Goal: Task Accomplishment & Management: Manage account settings

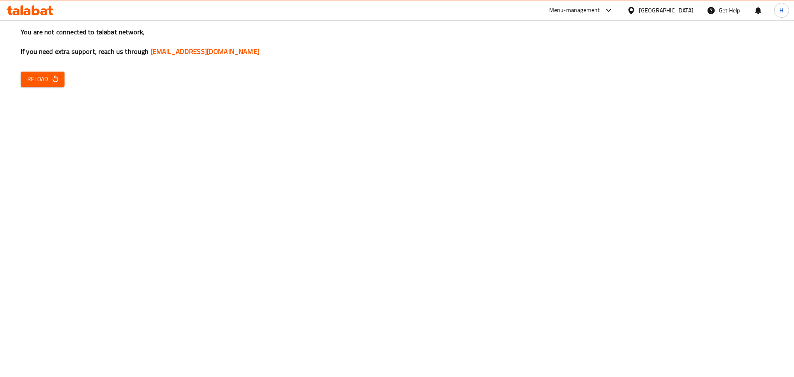
drag, startPoint x: 31, startPoint y: 84, endPoint x: 53, endPoint y: 85, distance: 22.0
click at [31, 83] on span "Reload" at bounding box center [42, 79] width 31 height 10
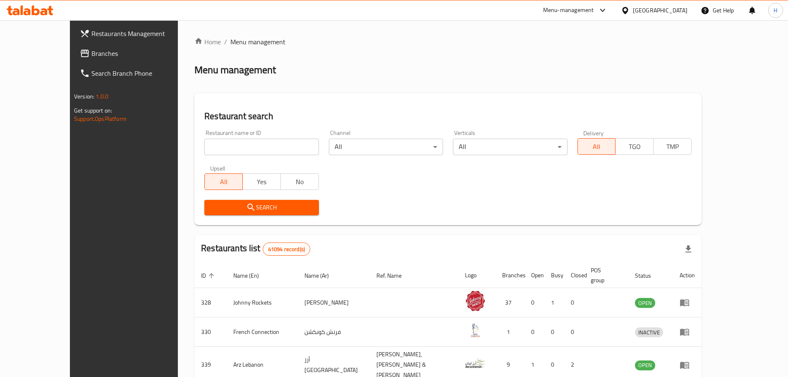
drag, startPoint x: 0, startPoint y: 0, endPoint x: 44, endPoint y: 55, distance: 70.3
click at [91, 55] on span "Branches" at bounding box center [142, 53] width 103 height 10
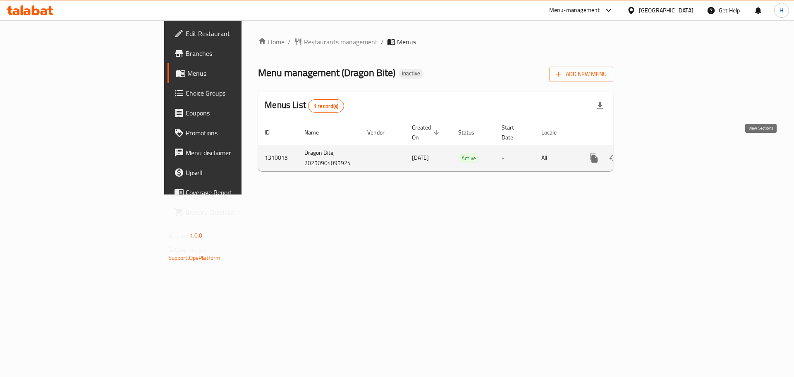
click at [658, 153] on icon "enhanced table" at bounding box center [654, 158] width 10 height 10
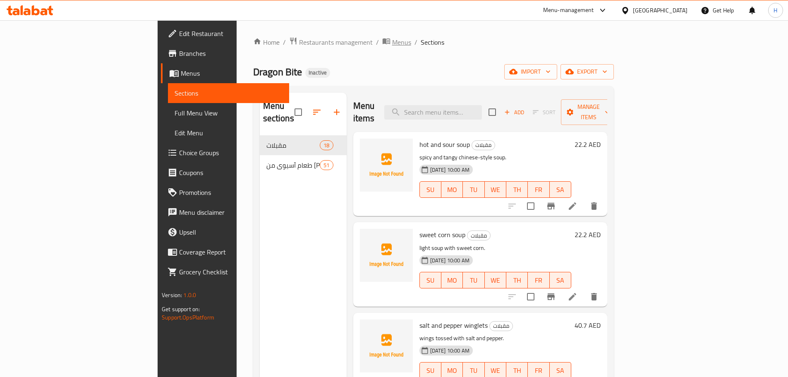
click at [392, 37] on span "Menus" at bounding box center [401, 42] width 19 height 10
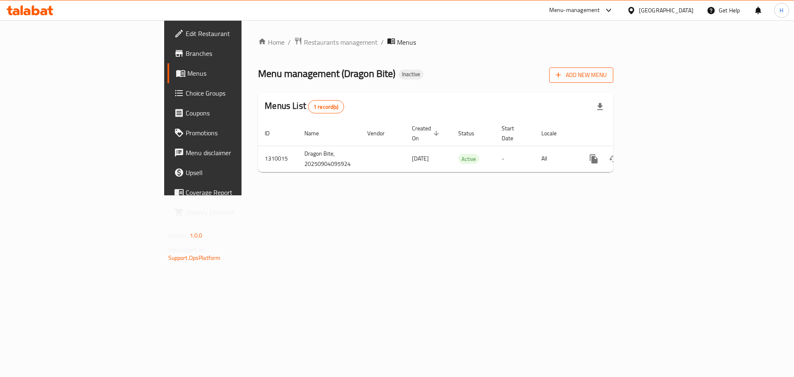
click at [607, 71] on span "Add New Menu" at bounding box center [581, 75] width 51 height 10
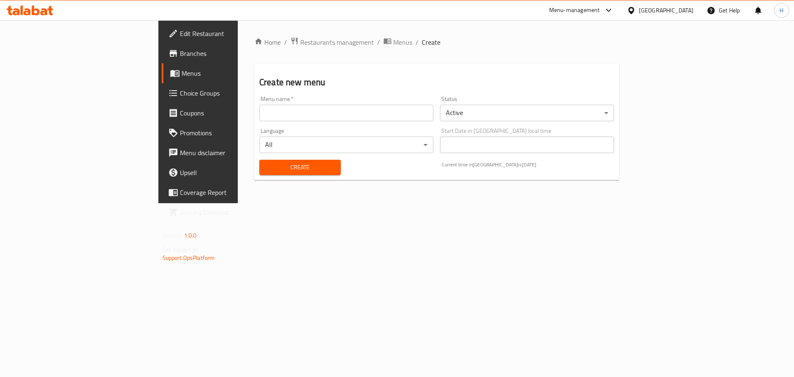
click at [391, 112] on input "text" at bounding box center [346, 113] width 174 height 17
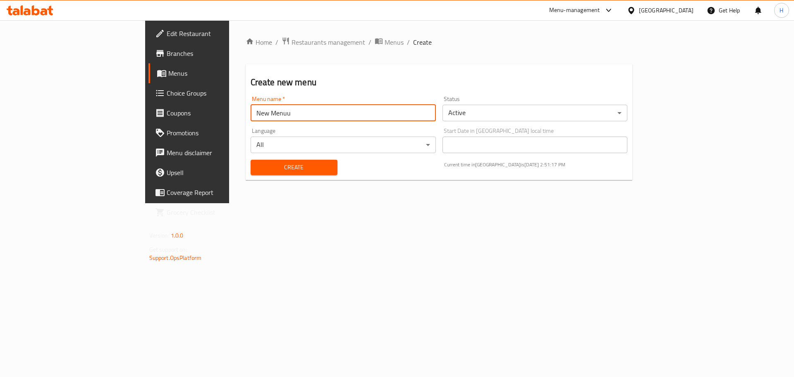
drag, startPoint x: 172, startPoint y: 113, endPoint x: 158, endPoint y: 113, distance: 14.5
click at [251, 113] on input "New Menuu" at bounding box center [343, 113] width 185 height 17
click at [251, 112] on input "Menuu" at bounding box center [343, 113] width 185 height 17
type input "Menu"
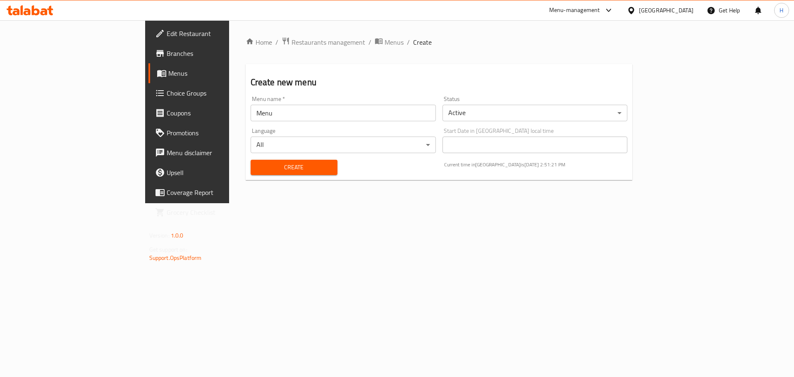
click at [275, 203] on div "Home / Restaurants management / Menus / Create Create new menu Menu name   * Me…" at bounding box center [439, 111] width 420 height 183
drag, startPoint x: 260, startPoint y: 172, endPoint x: 346, endPoint y: 260, distance: 123.7
click at [259, 172] on span "Create" at bounding box center [294, 167] width 74 height 10
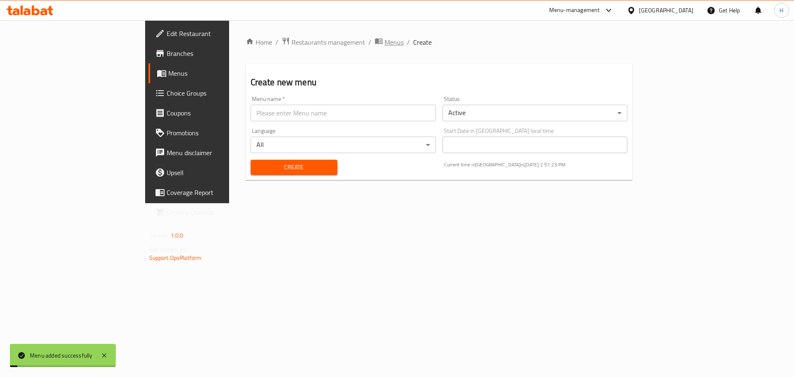
click at [385, 39] on span "Menus" at bounding box center [394, 42] width 19 height 10
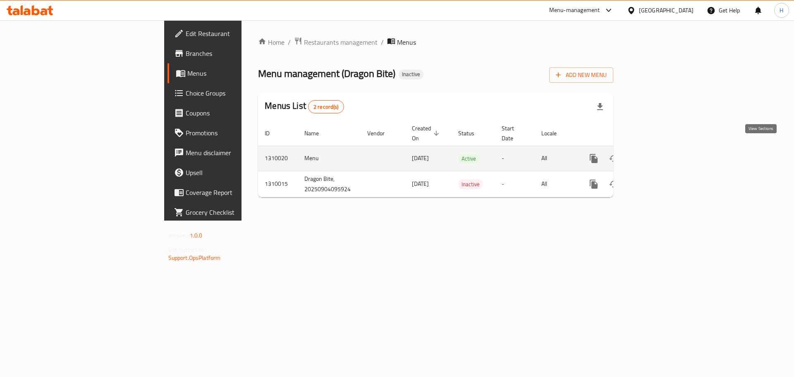
click at [657, 155] on icon "enhanced table" at bounding box center [653, 158] width 7 height 7
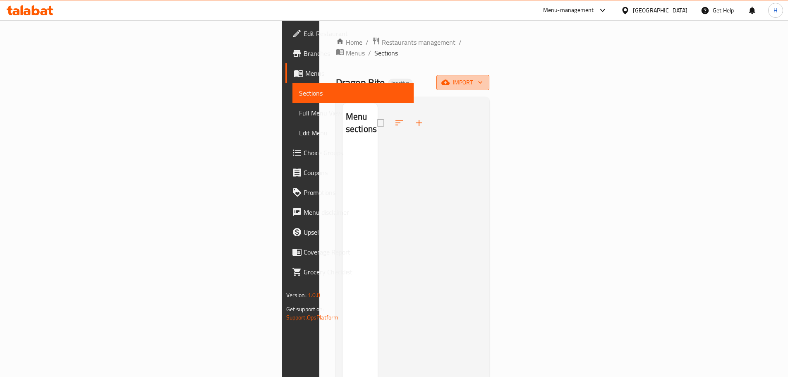
click at [489, 78] on button "import" at bounding box center [462, 82] width 53 height 15
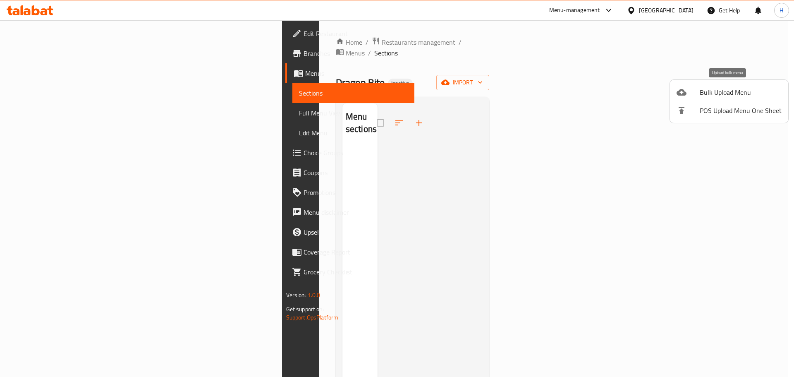
click at [704, 91] on span "Bulk Upload Menu" at bounding box center [741, 92] width 82 height 10
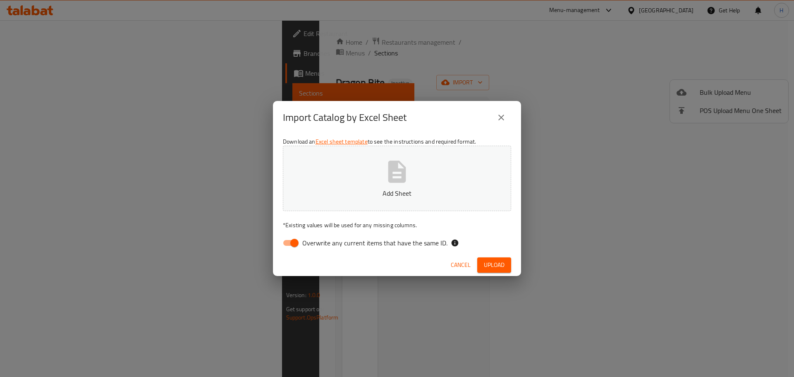
click at [389, 246] on span "Overwrite any current items that have the same ID." at bounding box center [374, 243] width 145 height 10
click at [318, 246] on input "Overwrite any current items that have the same ID." at bounding box center [294, 243] width 47 height 16
checkbox input "false"
click at [504, 259] on button "Upload" at bounding box center [494, 264] width 34 height 15
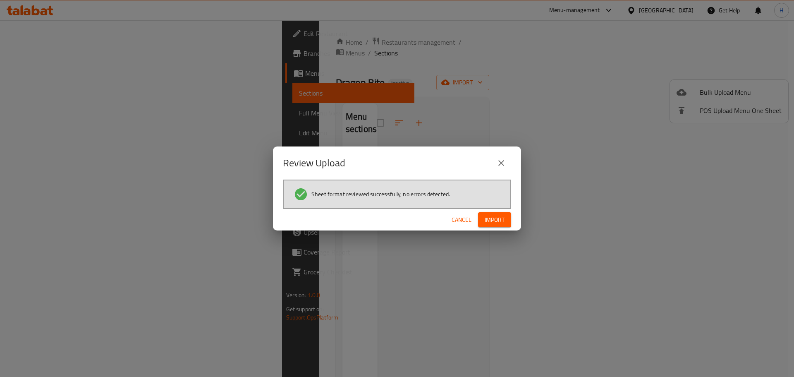
click at [488, 220] on span "Import" at bounding box center [495, 220] width 20 height 10
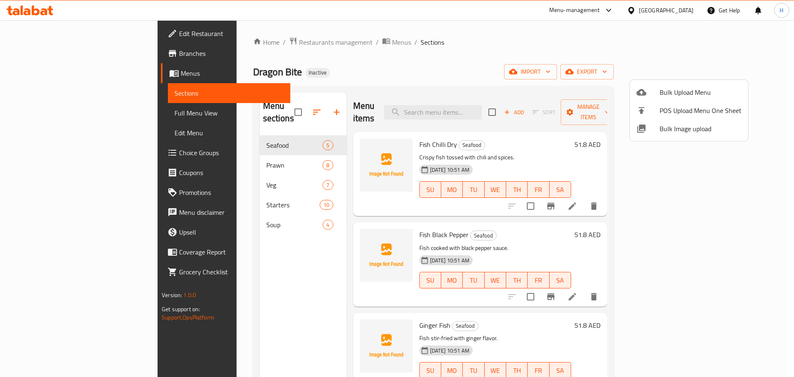
click at [57, 110] on div at bounding box center [397, 188] width 794 height 377
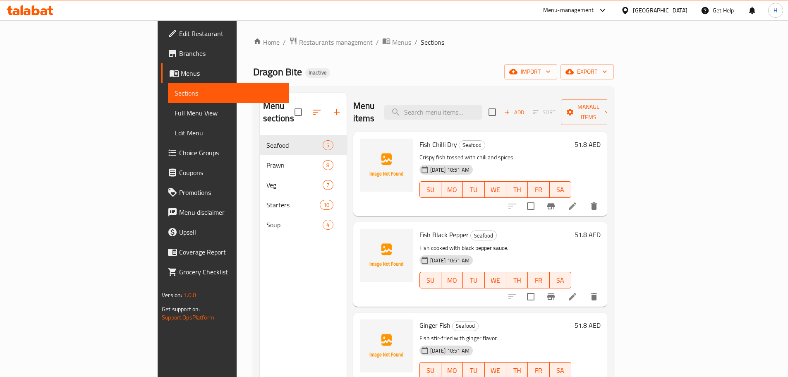
click at [175, 115] on span "Full Menu View" at bounding box center [229, 113] width 108 height 10
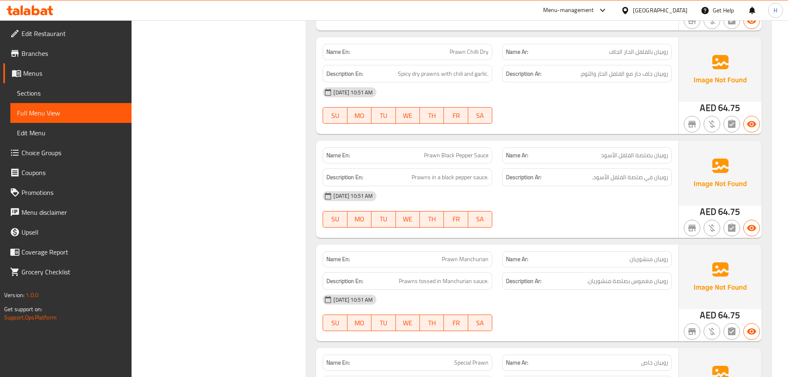
scroll to position [786, 0]
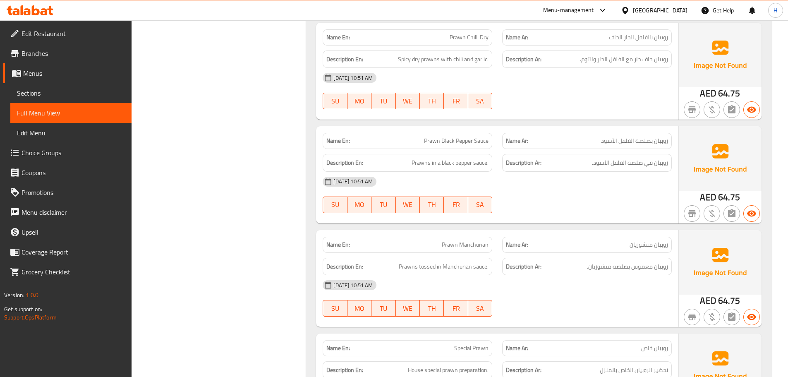
click at [472, 136] on span "Prawn Black Pepper Sauce" at bounding box center [456, 140] width 65 height 9
click at [472, 135] on div "Name En: Prawn Black Pepper Sauce" at bounding box center [408, 141] width 170 height 16
click at [472, 133] on div "Name En: Prawn Black Pepper Sauce" at bounding box center [408, 141] width 170 height 16
click at [453, 142] on span "Prawn Black Pepper Sauce" at bounding box center [456, 140] width 65 height 9
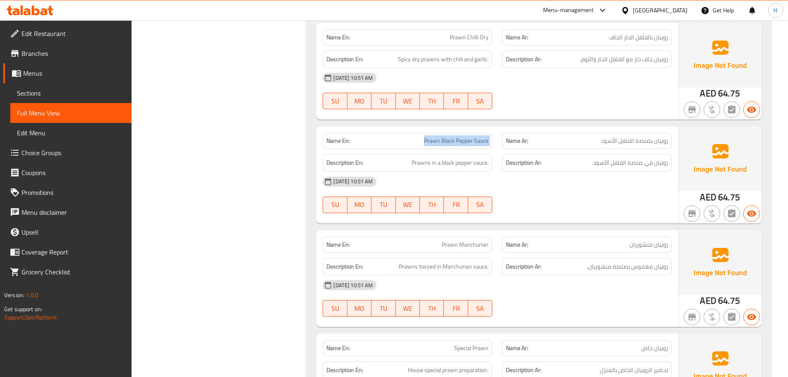
click at [453, 142] on span "Prawn Black Pepper Sauce" at bounding box center [456, 140] width 65 height 9
copy span "Prawn Black Pepper Sauce"
click at [494, 207] on div "SU MO TU WE TH FR SA" at bounding box center [408, 204] width 180 height 26
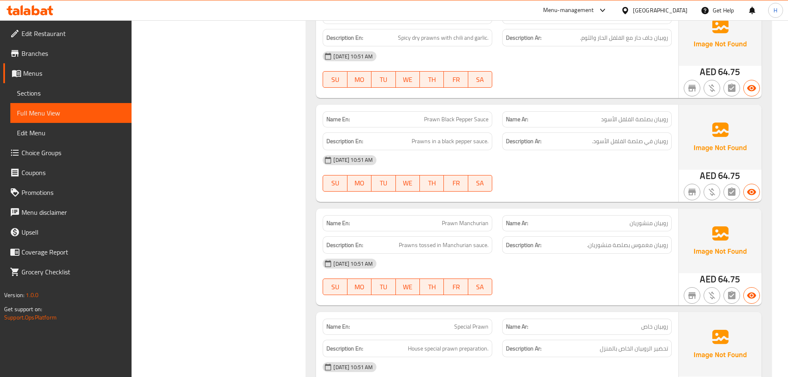
scroll to position [827, 0]
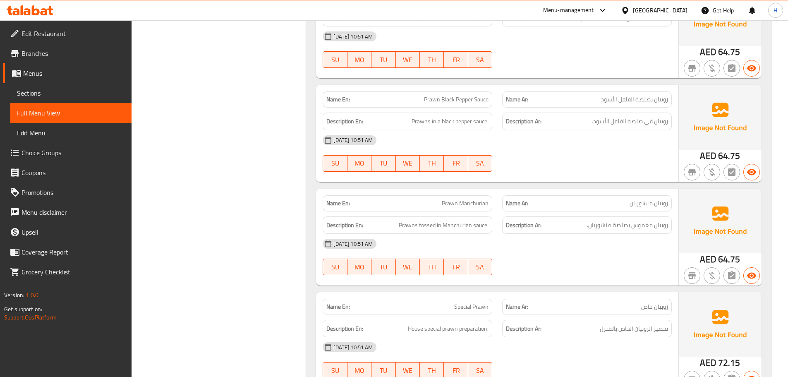
click at [464, 104] on span "Prawn Black Pepper Sauce" at bounding box center [456, 99] width 65 height 9
copy span "Prawn Black Pepper Sauce"
click at [530, 155] on div "04-09-2025 10:51 AM SU MO TU WE TH FR SA" at bounding box center [497, 153] width 359 height 46
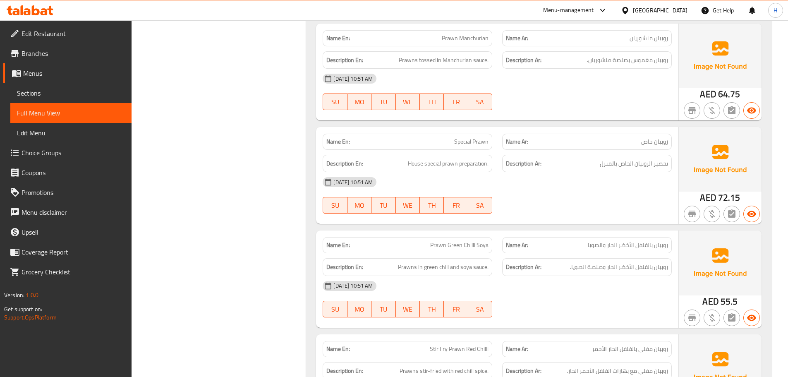
scroll to position [993, 0]
click at [471, 144] on span "Special Prawn" at bounding box center [471, 141] width 34 height 9
copy span "Special Prawn"
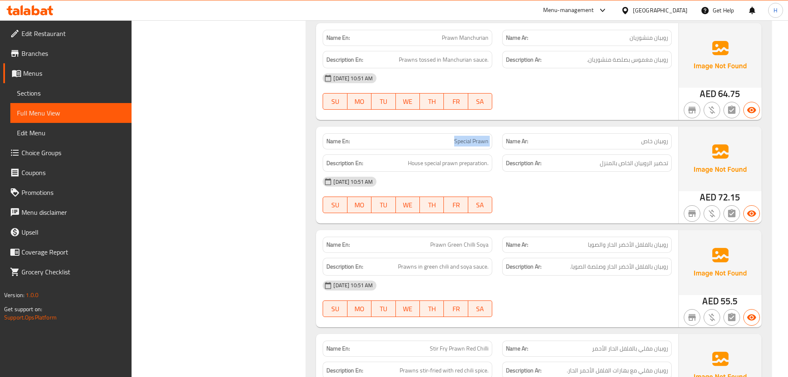
click at [494, 126] on div "Name En: Ginger Prawn Name Ar: روبيان بالزنجبيل Description En: Prawns cooked w…" at bounding box center [538, 129] width 465 height 841
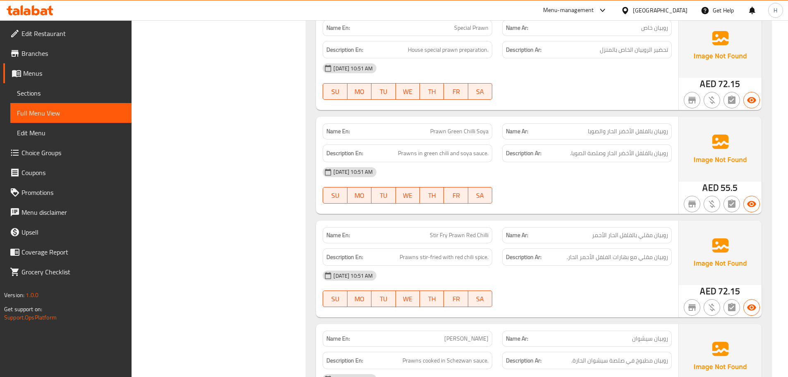
scroll to position [1117, 0]
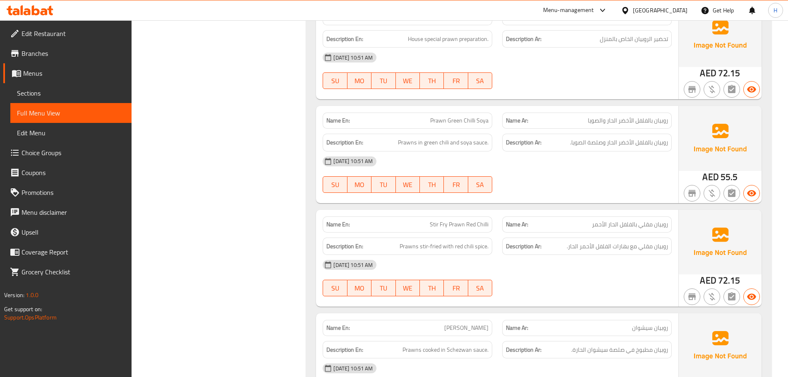
click at [470, 121] on span "Prawn Green Chilli Soya" at bounding box center [459, 120] width 58 height 9
copy span "Prawn Green Chilli Soya"
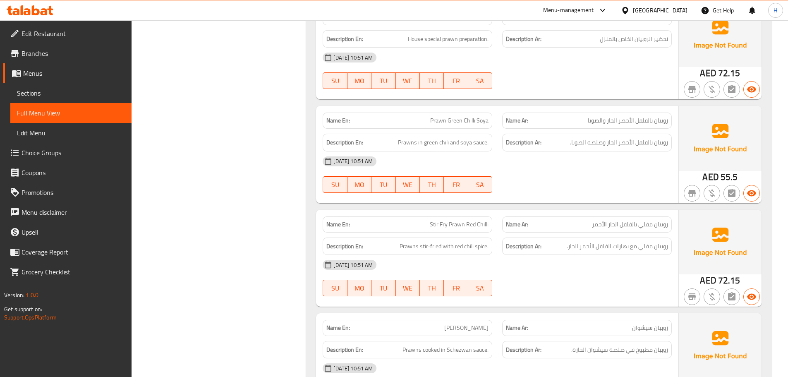
click at [501, 160] on div "[DATE] 10:51 AM" at bounding box center [497, 161] width 359 height 20
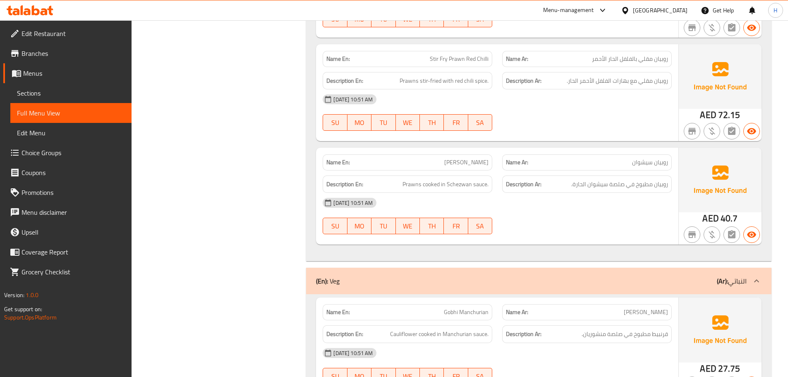
scroll to position [1324, 0]
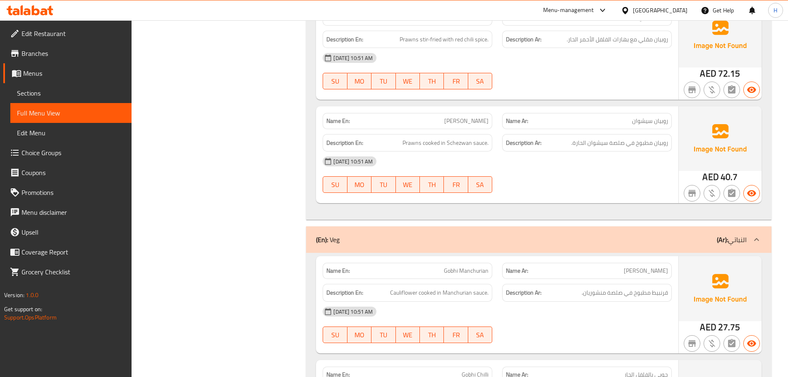
click at [479, 272] on span "Gobhi Manchurian" at bounding box center [466, 270] width 45 height 9
copy span "Gobhi Manchurian"
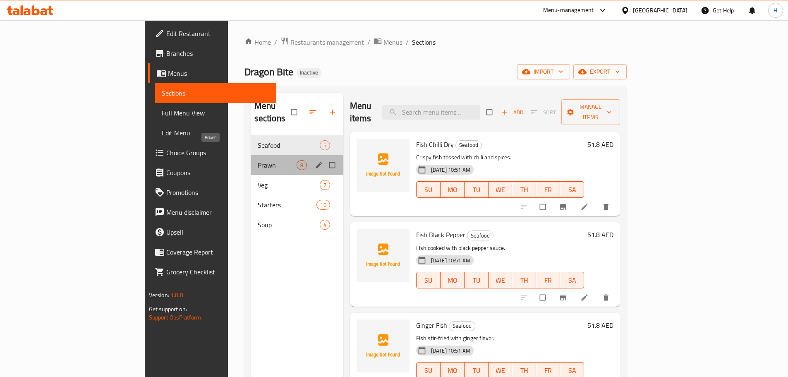
click at [258, 160] on span "Prawn" at bounding box center [277, 165] width 39 height 10
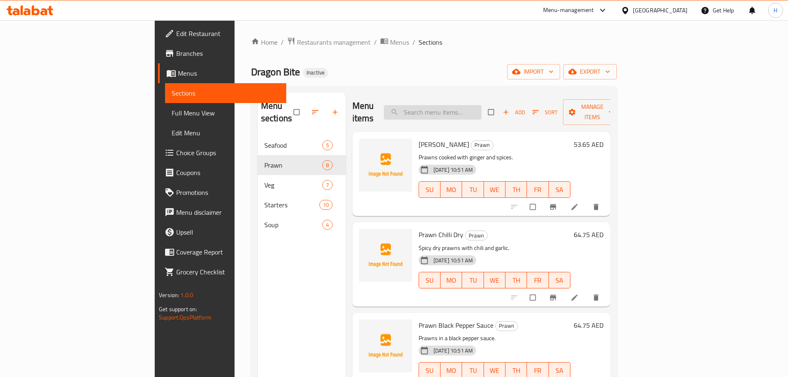
click at [470, 106] on input "search" at bounding box center [433, 112] width 98 height 14
paste input "Prawn Black Pepper Sauce"
type input "Prawn Black Pepper Sauce"
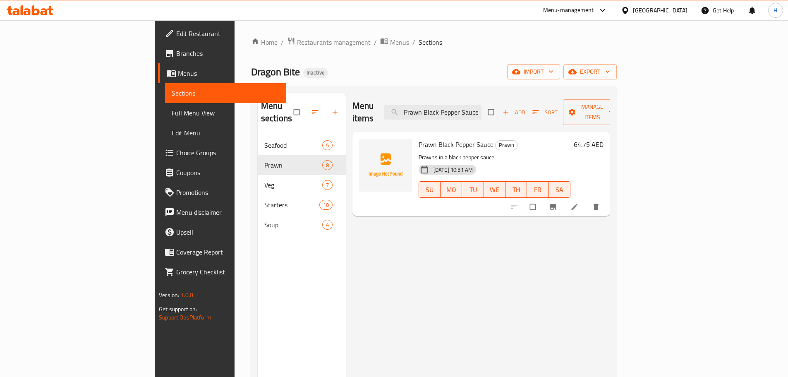
click at [587, 200] on li at bounding box center [575, 206] width 23 height 13
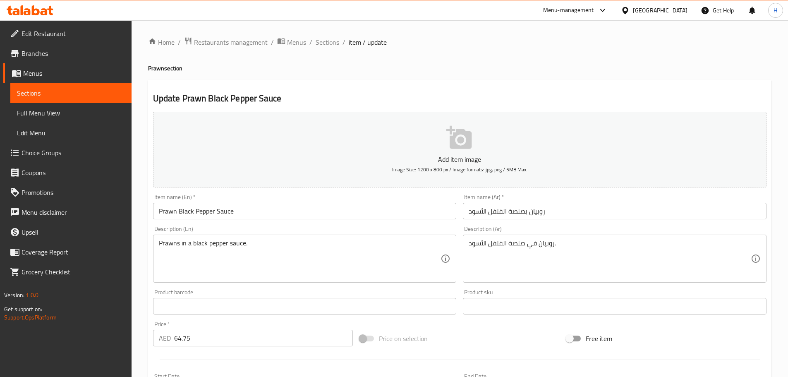
click at [267, 251] on textarea "Prawns in a black pepper sauce." at bounding box center [300, 258] width 282 height 39
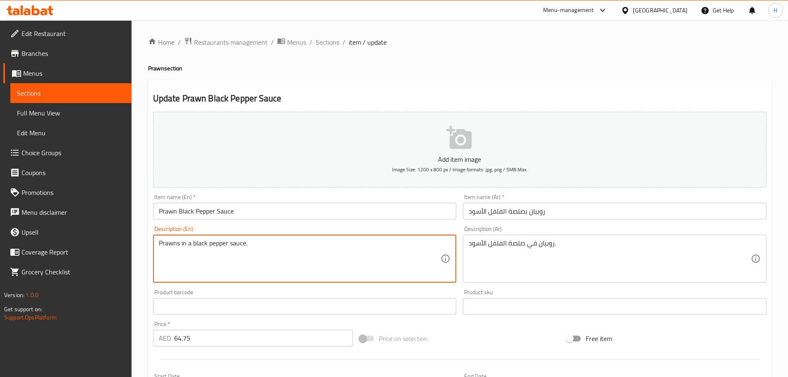
click at [267, 251] on textarea "Prawns in a black pepper sauce." at bounding box center [300, 258] width 282 height 39
click at [594, 270] on textarea "روبيان في صلصة الفلفل الأسود." at bounding box center [610, 258] width 282 height 39
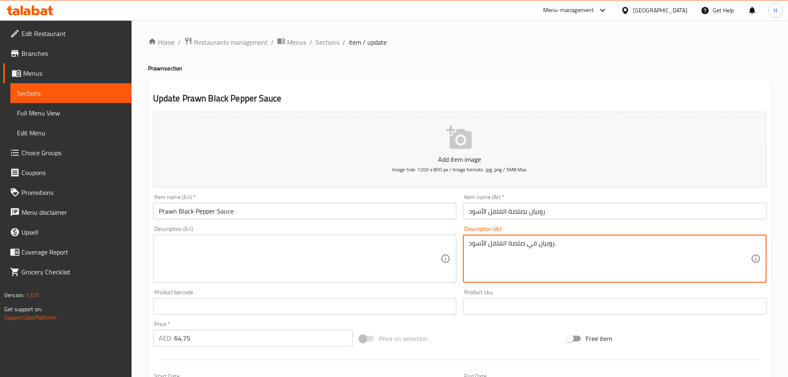
click at [594, 270] on textarea "روبيان في صلصة الفلفل الأسود." at bounding box center [610, 258] width 282 height 39
drag, startPoint x: 380, startPoint y: 228, endPoint x: 317, endPoint y: 208, distance: 65.9
click at [376, 224] on div "Description (En) Description (En)" at bounding box center [305, 254] width 310 height 63
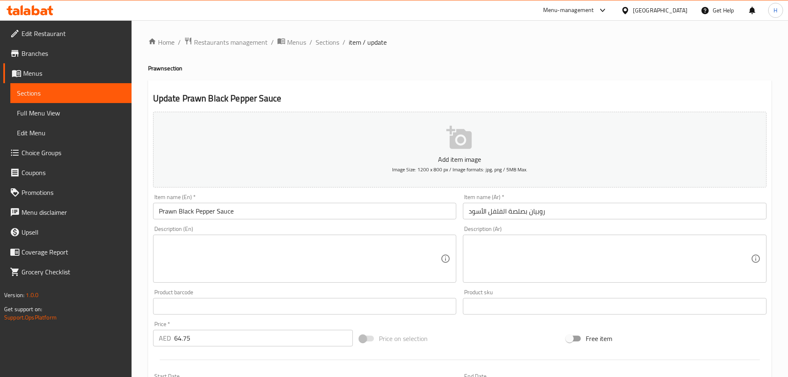
click at [267, 207] on input "Prawn Black Pepper Sauce" at bounding box center [305, 211] width 304 height 17
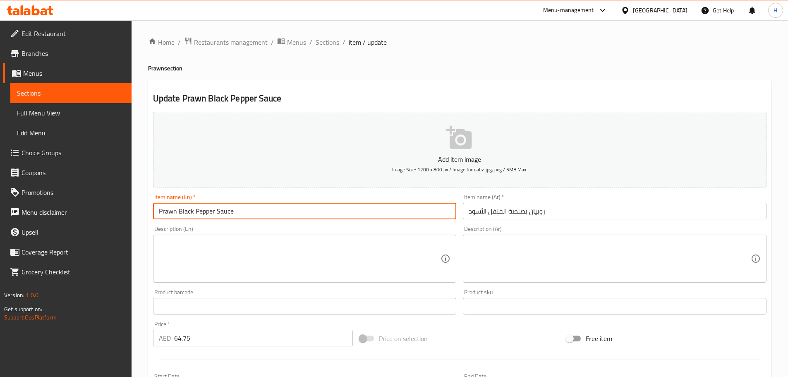
click at [320, 39] on span "Sections" at bounding box center [328, 42] width 24 height 10
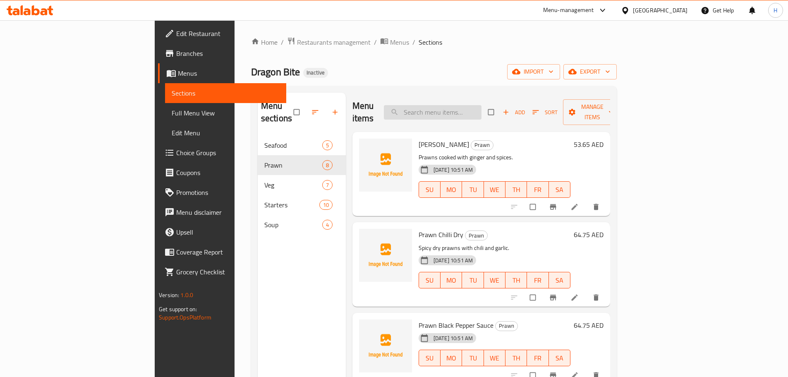
click at [481, 105] on input "search" at bounding box center [433, 112] width 98 height 14
paste input "Prawn Green Chilli Soya"
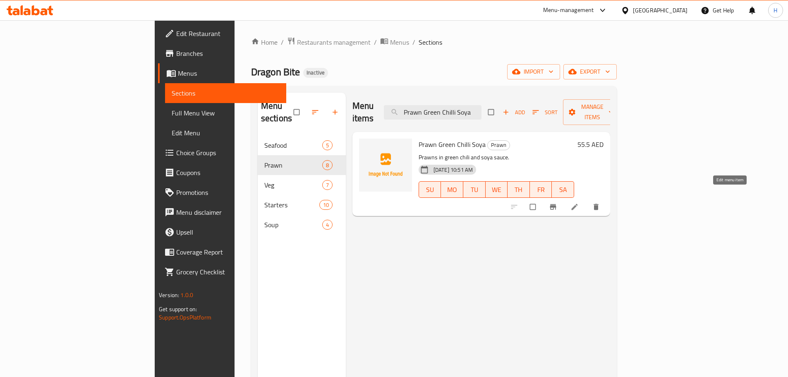
type input "Prawn Green Chilli Soya"
click at [579, 203] on icon at bounding box center [574, 207] width 8 height 8
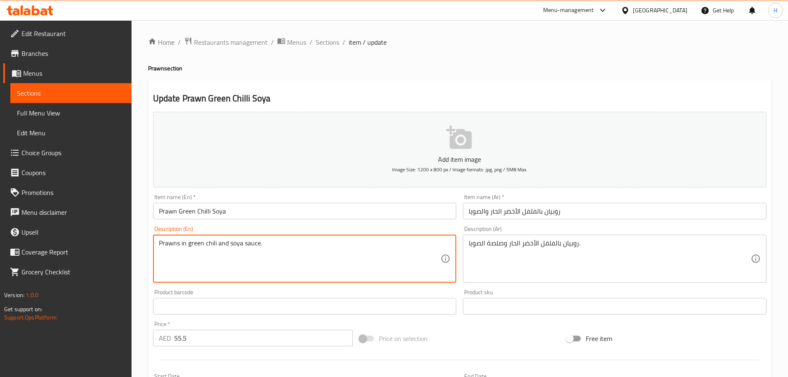
click at [273, 269] on textarea "Prawns in green chili and soya sauce." at bounding box center [300, 258] width 282 height 39
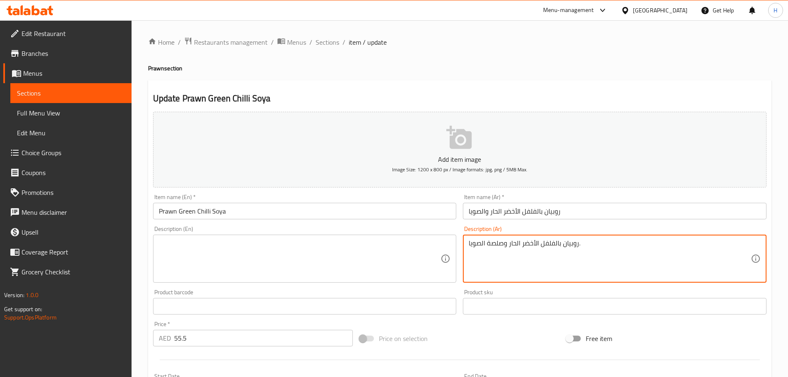
click at [628, 266] on textarea "روبيان بالفلفل الأخضر الحار وصلصة الصويا." at bounding box center [610, 258] width 282 height 39
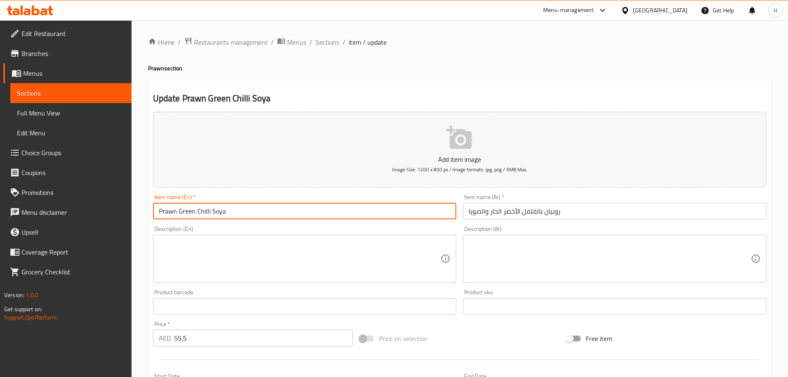
click at [372, 209] on input "Prawn Green Chilli Soya" at bounding box center [305, 211] width 304 height 17
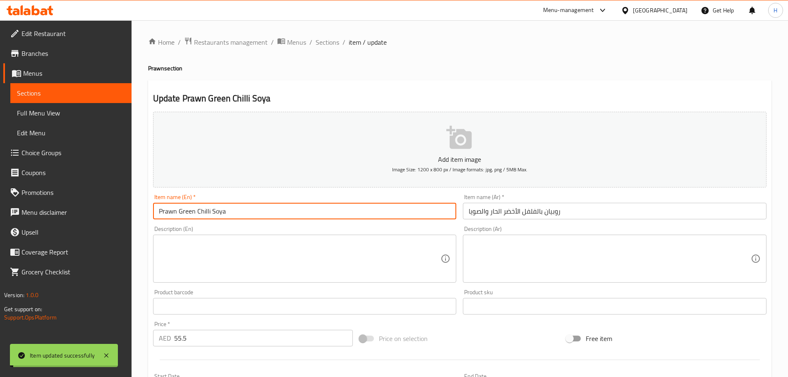
click at [200, 209] on input "Prawn Green Chilli Soya" at bounding box center [305, 211] width 304 height 17
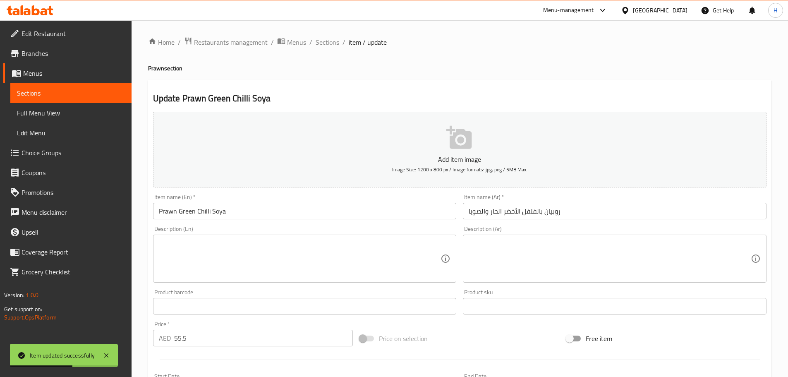
drag, startPoint x: 452, startPoint y: 237, endPoint x: 452, endPoint y: 231, distance: 5.8
click at [452, 237] on div "Description (En)" at bounding box center [305, 259] width 304 height 48
click at [452, 231] on div "Description (En) Description (En)" at bounding box center [305, 254] width 304 height 57
click at [328, 42] on span "Sections" at bounding box center [328, 42] width 24 height 10
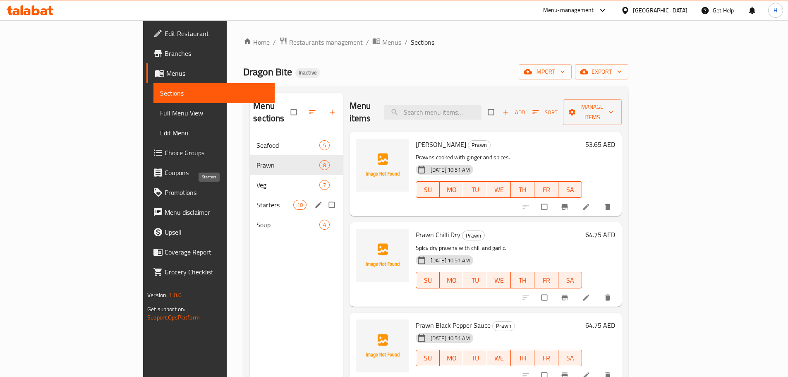
click at [256, 200] on span "Starters" at bounding box center [274, 205] width 36 height 10
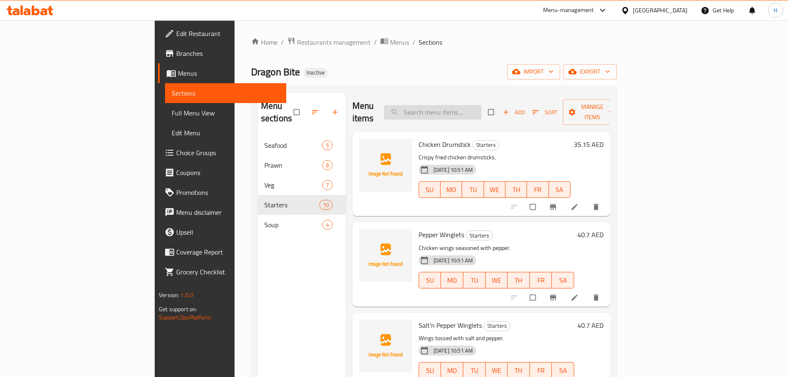
click at [481, 105] on input "search" at bounding box center [433, 112] width 98 height 14
paste input "Potato Chilli Dry"
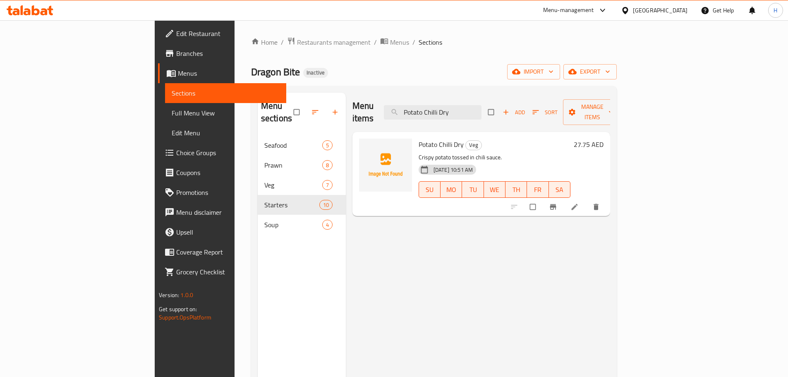
type input "Potato Chilli Dry"
click at [587, 200] on li at bounding box center [575, 206] width 23 height 13
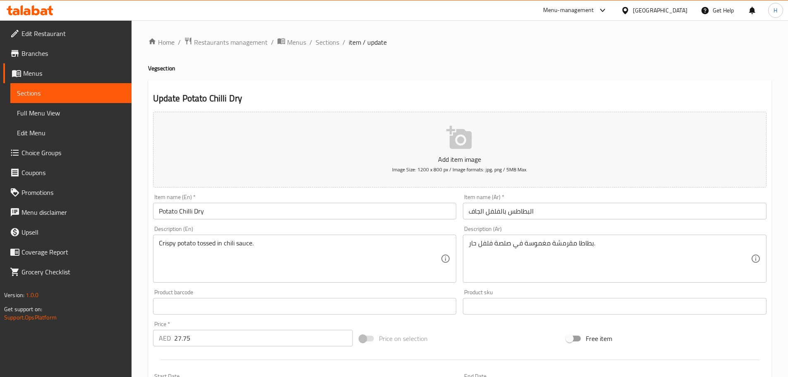
click at [495, 214] on input "البطاطس بالفلفل الجاف" at bounding box center [615, 211] width 304 height 17
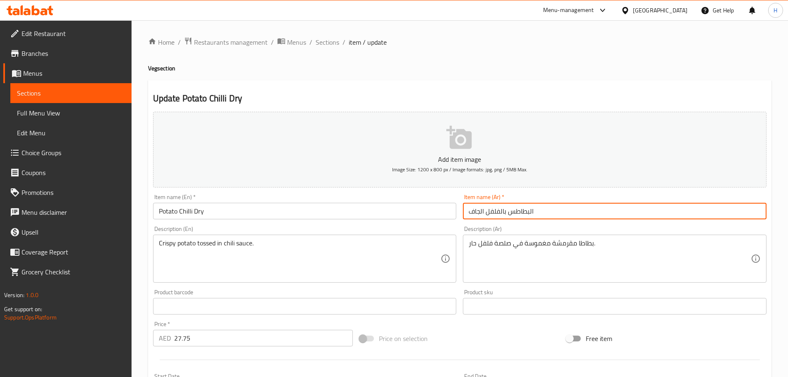
click at [495, 214] on input "البطاطس بالفلفل الجاف" at bounding box center [615, 211] width 304 height 17
click at [718, 214] on input "البطاطس بالفلفل الجاف" at bounding box center [615, 211] width 304 height 17
type input "البطاطس بالفلفل الحار الجاف"
click at [416, 216] on input "Potato Chilli Dry" at bounding box center [305, 211] width 304 height 17
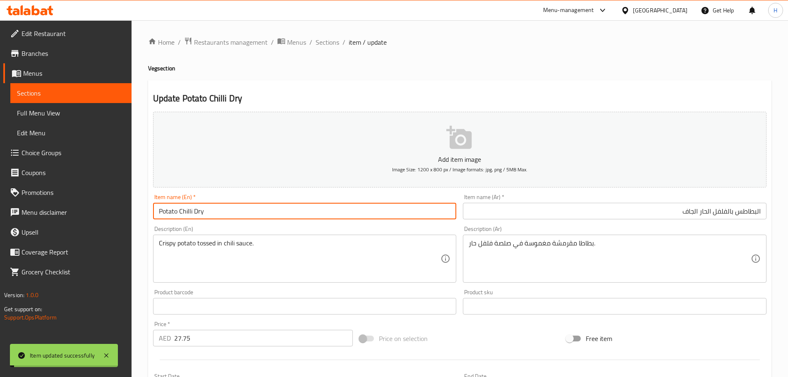
drag, startPoint x: 321, startPoint y: 41, endPoint x: 314, endPoint y: 56, distance: 16.3
click at [321, 41] on span "Sections" at bounding box center [328, 42] width 24 height 10
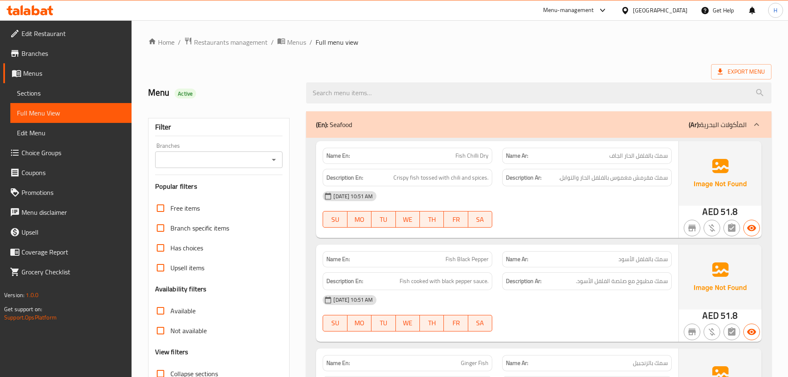
scroll to position [1403, 0]
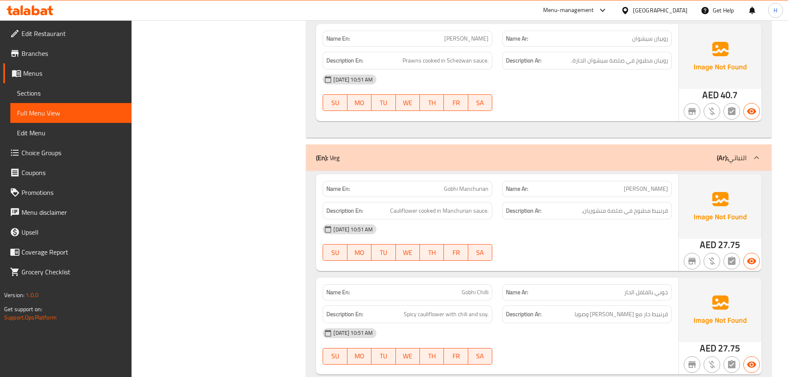
click at [488, 238] on div "[DATE] 10:51 AM" at bounding box center [497, 229] width 359 height 20
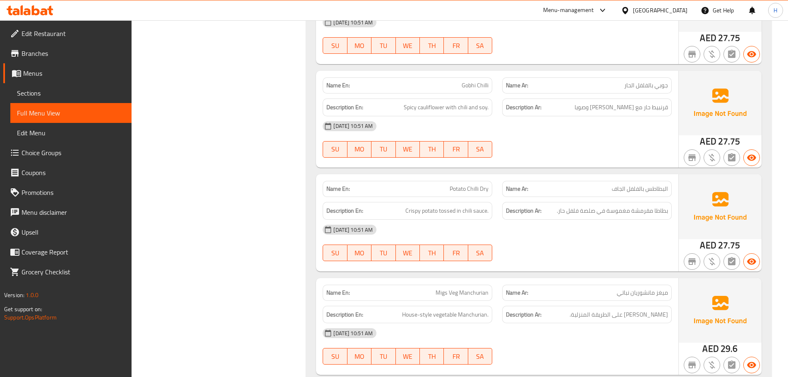
scroll to position [1651, 0]
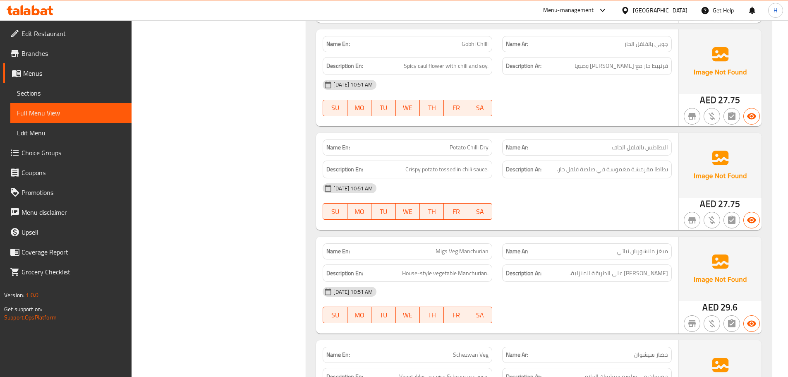
click at [469, 146] on span "Potato Chilli Dry" at bounding box center [469, 147] width 39 height 9
copy span "Potato Chilli Dry"
click at [507, 188] on div "[DATE] 10:51 AM" at bounding box center [497, 188] width 359 height 20
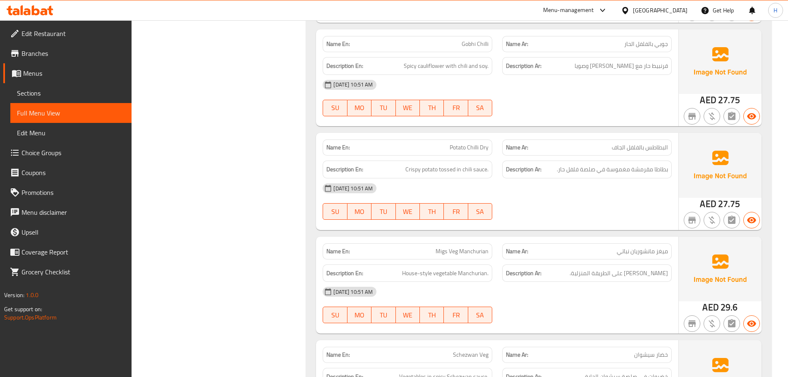
click at [472, 144] on span "Potato Chilli Dry" at bounding box center [469, 147] width 39 height 9
click at [485, 225] on div "Name En: Potato Chilli Dry Name Ar: البطاطس بالفلفل الجاف Description En: Crisp…" at bounding box center [497, 181] width 362 height 97
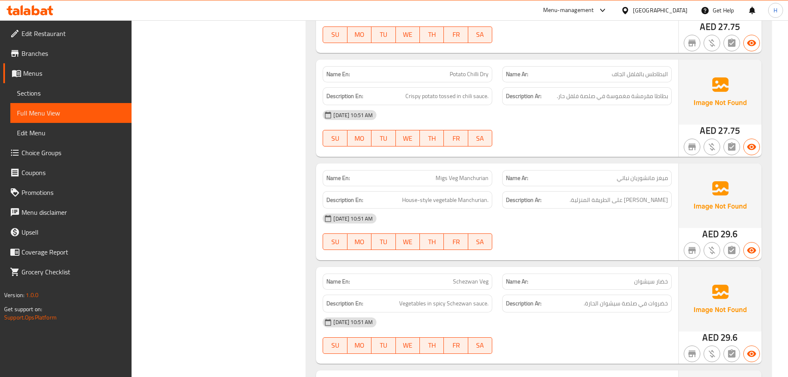
scroll to position [1733, 0]
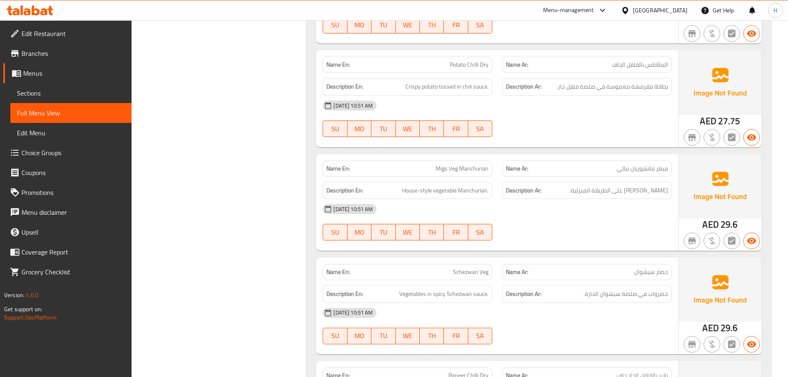
click at [444, 172] on span "Migs Veg Manchurian" at bounding box center [462, 168] width 53 height 9
copy span "Migs"
click at [502, 218] on div "[DATE] 10:51 AM" at bounding box center [497, 209] width 359 height 20
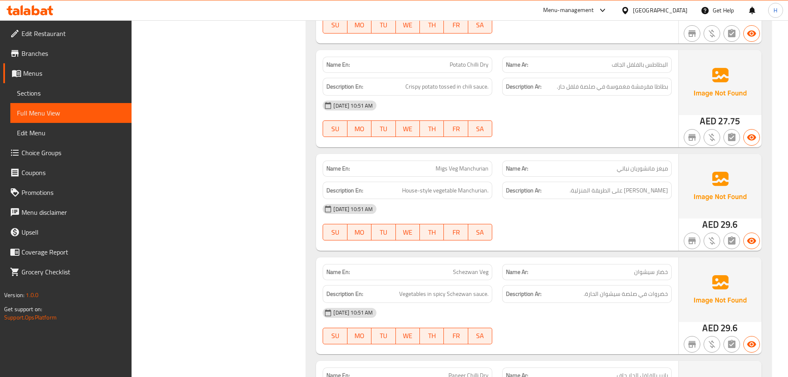
click at [400, 193] on h6 "Description En: House-style vegetable Manchurian." at bounding box center [407, 190] width 162 height 10
click at [405, 191] on span "House-style vegetable Manchurian." at bounding box center [445, 190] width 86 height 10
copy span "House"
click at [510, 225] on div "04-09-2025 10:51 AM SU MO TU WE TH FR SA" at bounding box center [497, 222] width 359 height 46
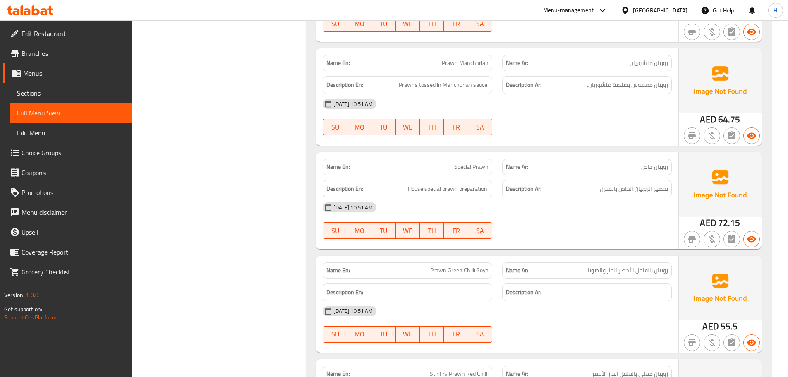
scroll to position [1737, 0]
click at [493, 214] on div "[DATE] 10:51 AM" at bounding box center [497, 207] width 359 height 20
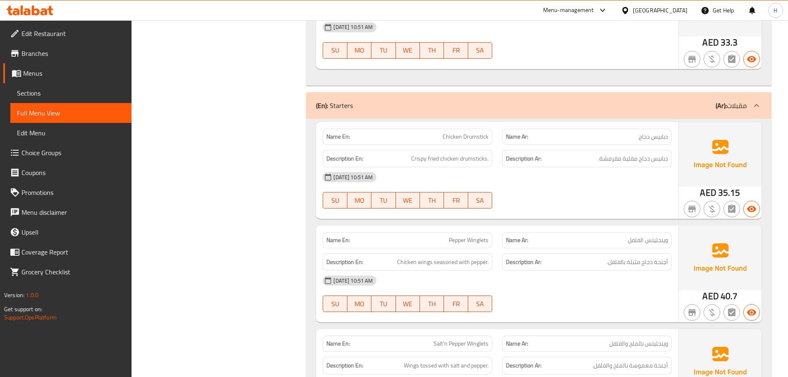
scroll to position [2316, 0]
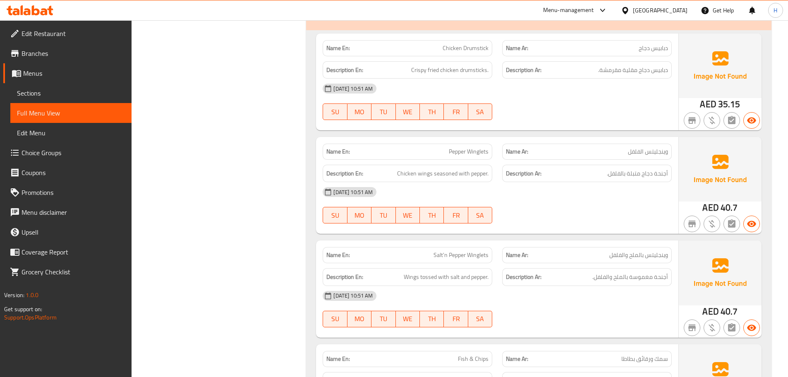
click at [658, 150] on span "وينجليتس الفلفل" at bounding box center [648, 151] width 40 height 9
copy span "وينجليتس الفلفل"
click at [464, 149] on span "Pepper Winglets" at bounding box center [469, 151] width 40 height 9
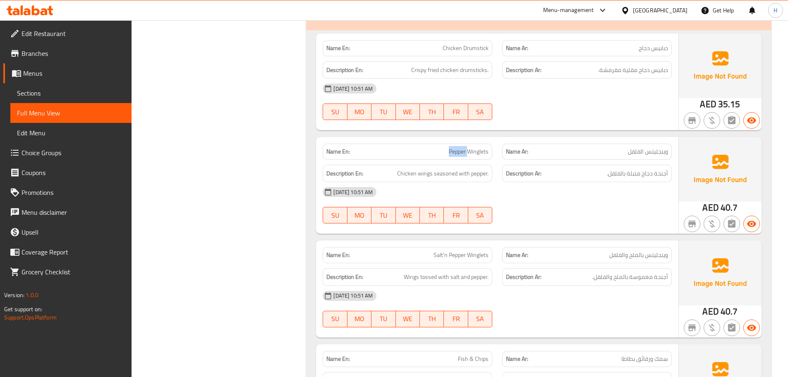
click at [464, 149] on span "Pepper Winglets" at bounding box center [469, 151] width 40 height 9
copy span "Pepper Winglets"
click at [500, 203] on div "04-09-2025 10:51 AM SU MO TU WE TH FR SA" at bounding box center [497, 205] width 359 height 46
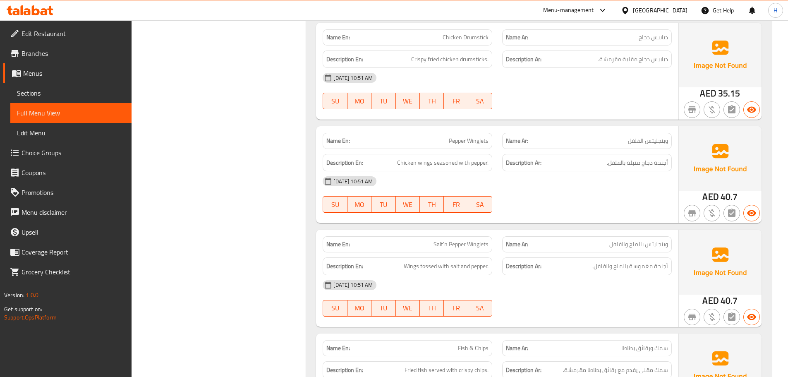
scroll to position [2399, 0]
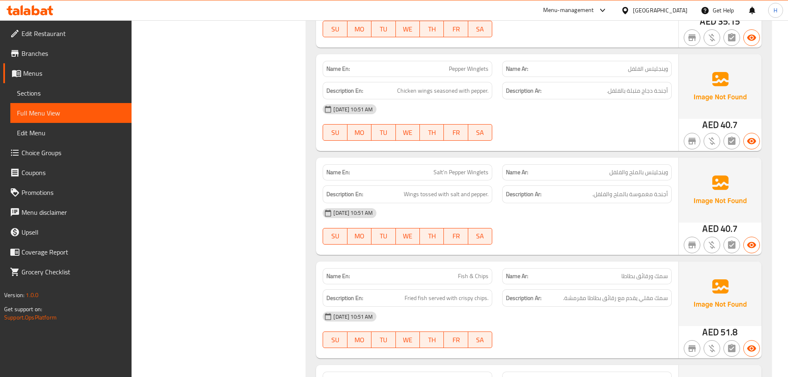
click at [467, 72] on span "Pepper Winglets" at bounding box center [469, 69] width 40 height 9
click at [486, 128] on span "SA" at bounding box center [480, 133] width 17 height 12
click at [490, 120] on div "SU MO TU WE TH FR SA" at bounding box center [408, 132] width 180 height 26
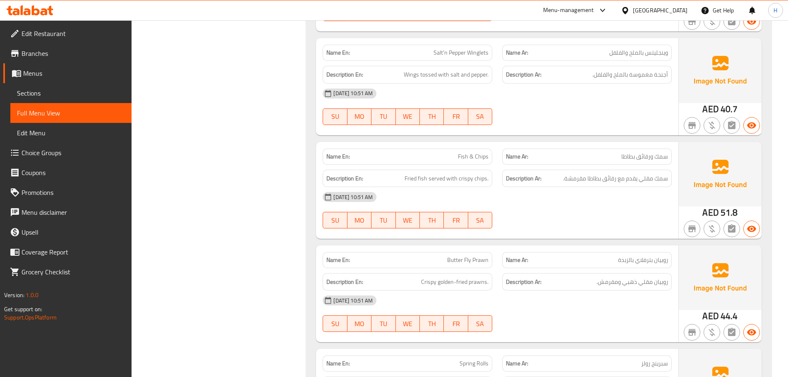
scroll to position [2564, 0]
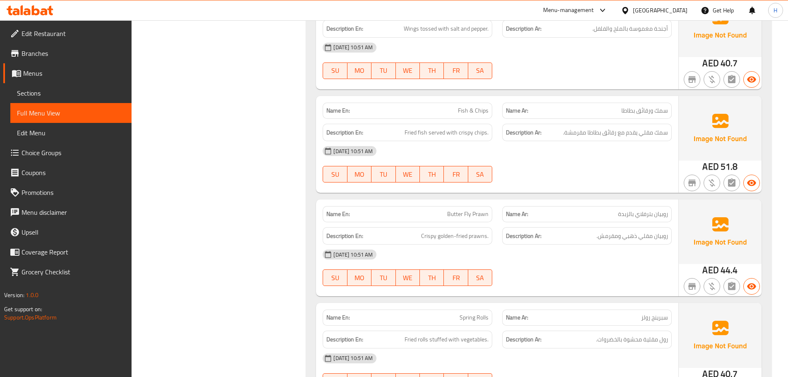
click at [445, 218] on p "Name En: Butter Fly Prawn" at bounding box center [407, 214] width 162 height 9
click at [471, 215] on span "Butter Fly Prawn" at bounding box center [467, 214] width 41 height 9
copy span "Butter Fly Prawn"
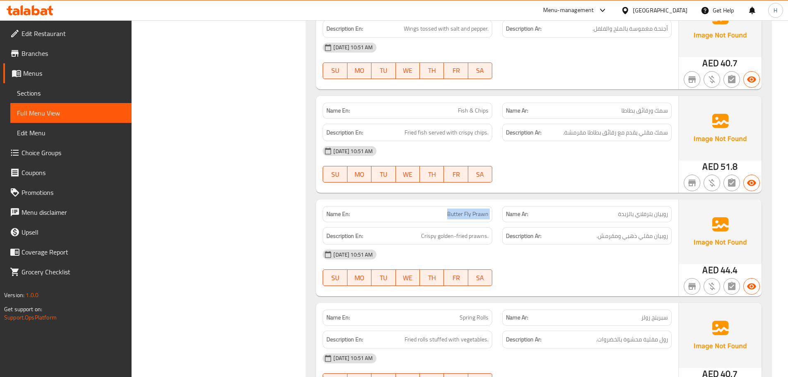
drag, startPoint x: 518, startPoint y: 200, endPoint x: 513, endPoint y: 196, distance: 6.0
click at [518, 199] on div "Name En: Chicken Drumstick Name Ar: دبابيس دجاج Description En: Crispy fried ch…" at bounding box center [538, 306] width 465 height 1048
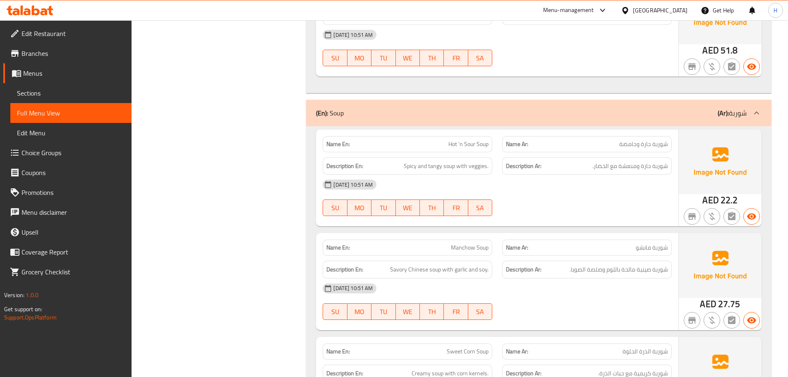
scroll to position [3288, 0]
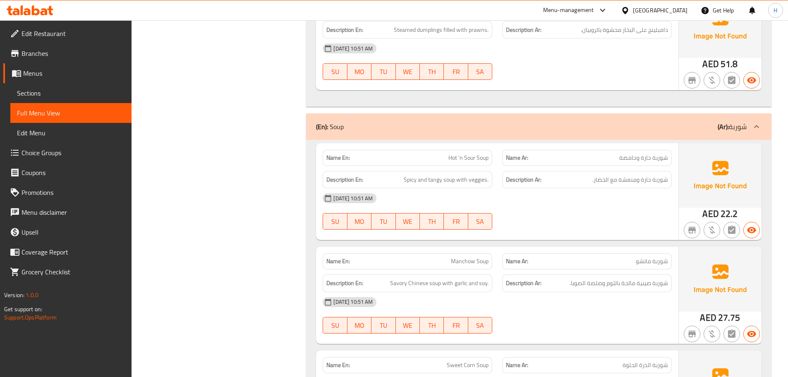
click at [467, 158] on span "Hot 'n Sour Soup" at bounding box center [468, 157] width 40 height 9
copy span "Hot 'n Sour Soup"
click at [487, 198] on div "[DATE] 10:51 AM" at bounding box center [497, 198] width 359 height 20
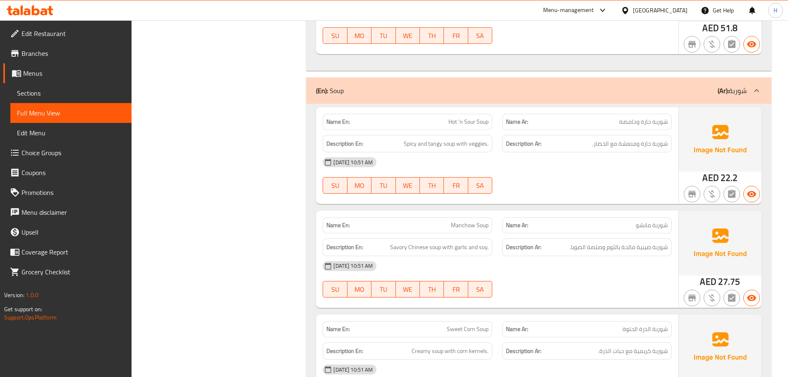
scroll to position [3370, 0]
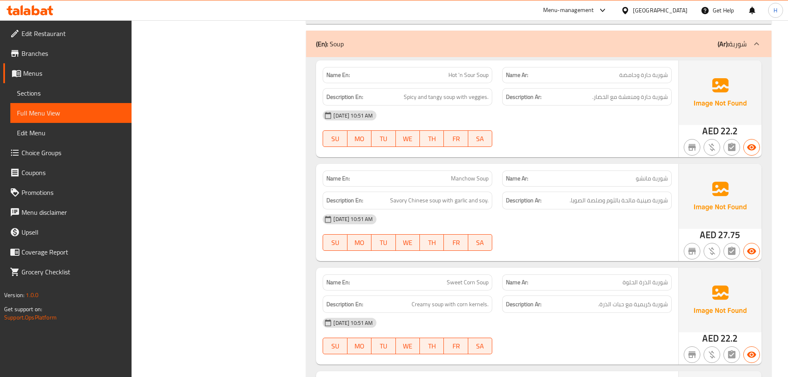
click at [468, 74] on span "Hot 'n Sour Soup" at bounding box center [468, 75] width 40 height 9
copy span "Sour"
click at [510, 120] on div "[DATE] 10:51 AM" at bounding box center [497, 115] width 359 height 20
drag, startPoint x: 651, startPoint y: 74, endPoint x: 618, endPoint y: 75, distance: 32.7
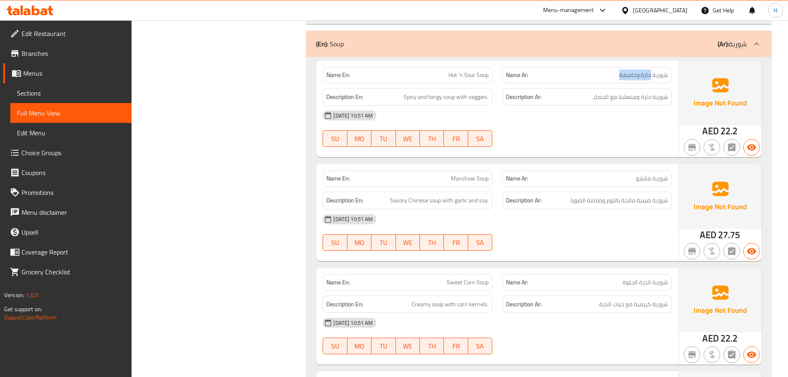
click at [618, 75] on p "Name Ar: شوربة حارة وحامضة" at bounding box center [587, 75] width 162 height 9
copy span "حارة وحامضة"
click at [516, 153] on div "Name En: Hot 'n Sour Soup Name Ar: شوربة حارة وحامضة Description En: Spicy and …" at bounding box center [497, 108] width 362 height 97
click at [471, 177] on span "Manchow Soup" at bounding box center [470, 178] width 38 height 9
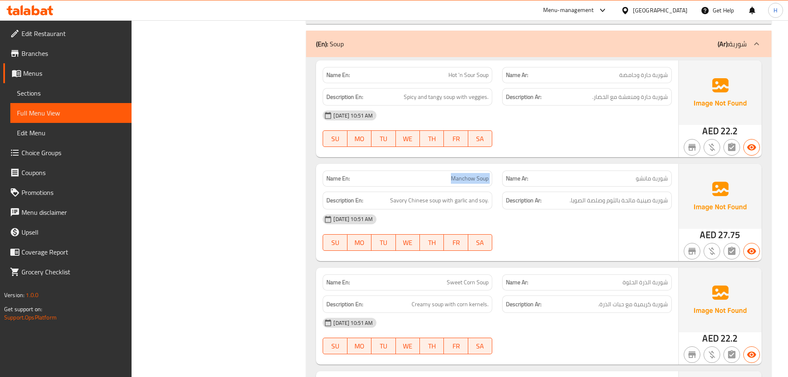
click at [471, 177] on span "Manchow Soup" at bounding box center [470, 178] width 38 height 9
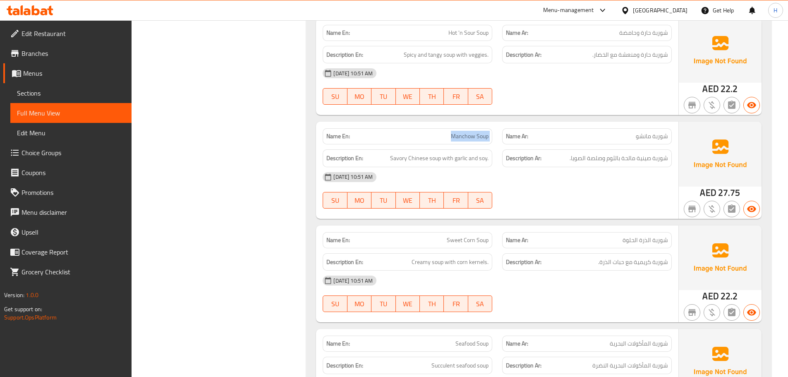
scroll to position [3412, 0]
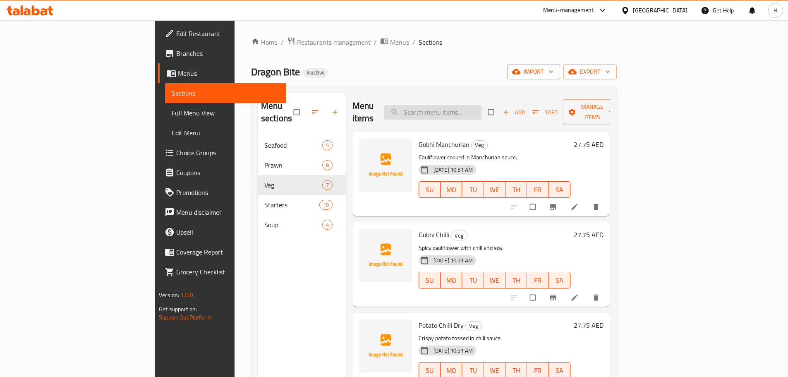
click at [481, 105] on input "search" at bounding box center [433, 112] width 98 height 14
paste input "Potato Chilli Dry"
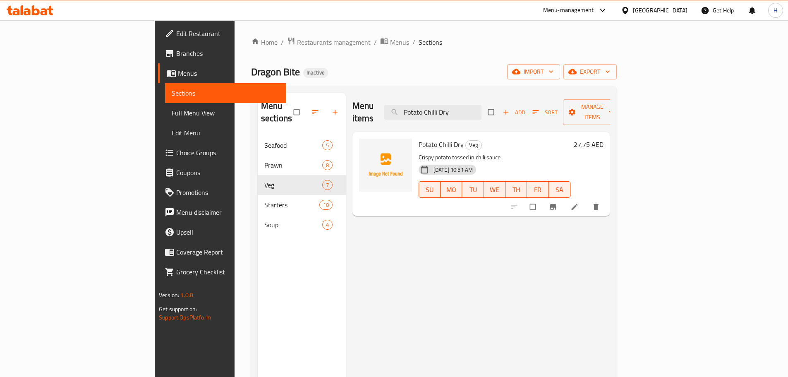
type input "Potato Chilli Dry"
click at [587, 200] on li at bounding box center [575, 206] width 23 height 13
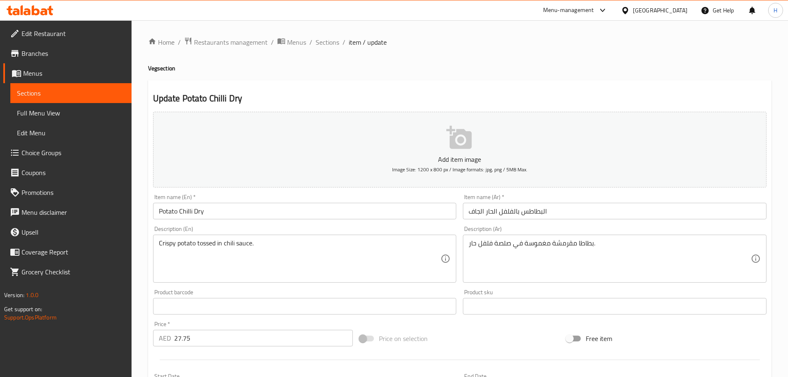
click at [534, 213] on input "البطاطس بالفلفل الحار الجاف" at bounding box center [615, 211] width 304 height 17
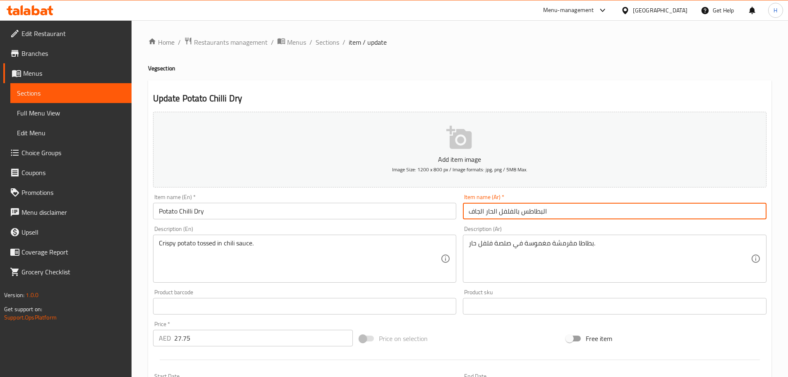
click at [534, 213] on input "البطاطس بالفلفل الحار الجاف" at bounding box center [615, 211] width 304 height 17
click at [526, 212] on input "البطاطس بالفلفل الحار الجاف" at bounding box center [615, 211] width 304 height 17
drag, startPoint x: 522, startPoint y: 213, endPoint x: 542, endPoint y: 211, distance: 19.5
click at [542, 211] on input "البطاطس بالفلفل الحار الجاف" at bounding box center [615, 211] width 304 height 17
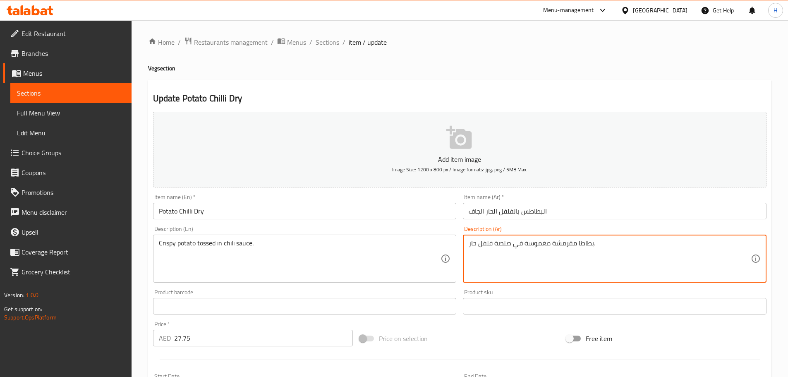
click at [587, 243] on textarea "بطاطا مقرمشة مغموسة في صلصة فلفل حار." at bounding box center [610, 258] width 282 height 39
paste textarea
type textarea "بطاطس مقرمشة مغموسة في صلصة فلفل حار."
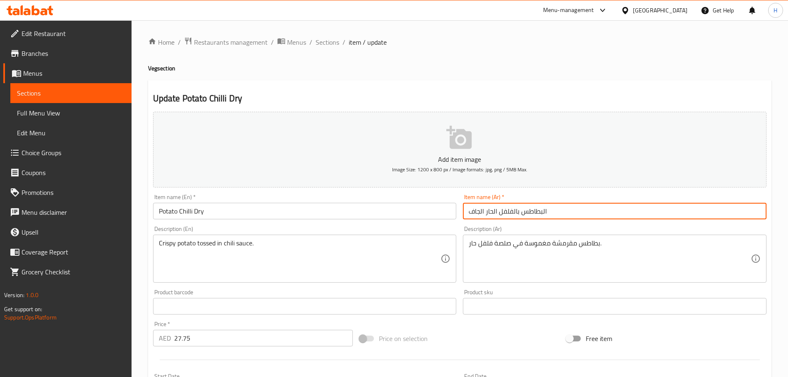
click at [581, 213] on input "البطاطس بالفلفل الحار الجاف" at bounding box center [615, 211] width 304 height 17
click at [333, 45] on span "Sections" at bounding box center [328, 42] width 24 height 10
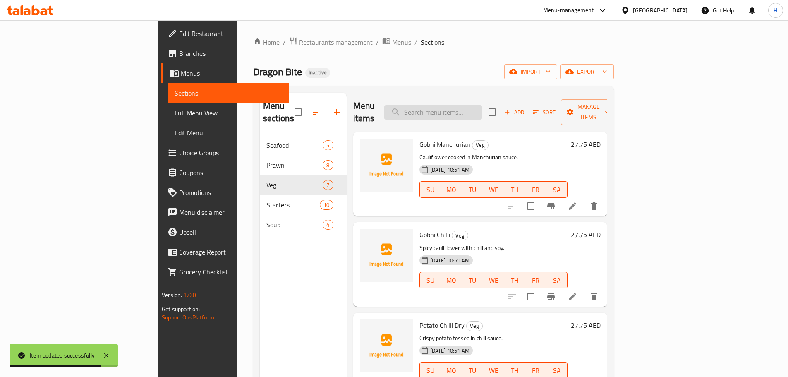
click at [476, 112] on input "search" at bounding box center [433, 112] width 98 height 14
paste input "Butter Fly Prawn"
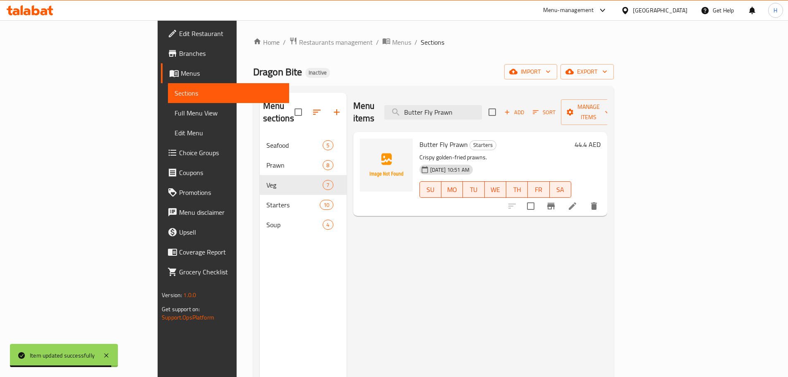
type input "Butter Fly Prawn"
click at [584, 199] on li at bounding box center [572, 206] width 23 height 15
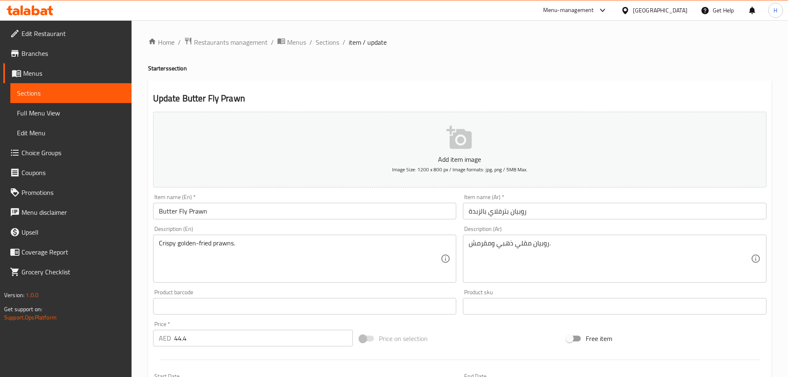
click at [477, 214] on input "روبيان بترفلاي بالزبدة" at bounding box center [615, 211] width 304 height 17
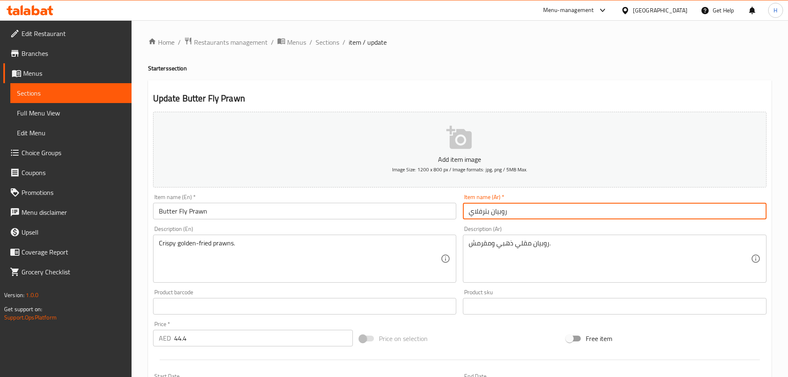
type input "روبيان بترفلاي"
click at [467, 225] on div "Description (Ar) روبيان مقلي ذهبي ومقرمش. Description (Ar)" at bounding box center [615, 254] width 310 height 63
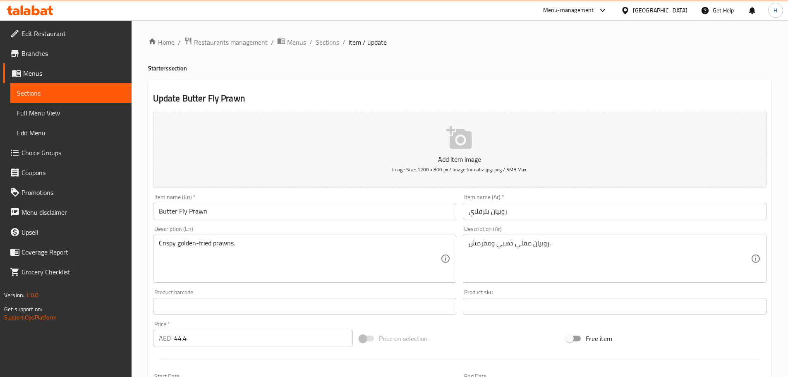
click at [297, 214] on input "Butter Fly Prawn" at bounding box center [305, 211] width 304 height 17
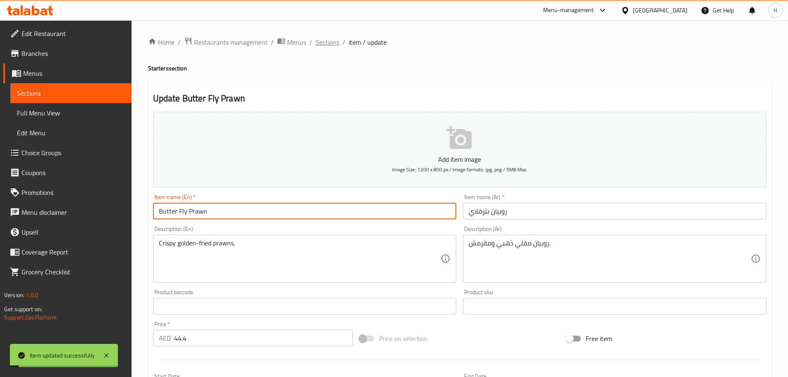
click at [323, 41] on span "Sections" at bounding box center [328, 42] width 24 height 10
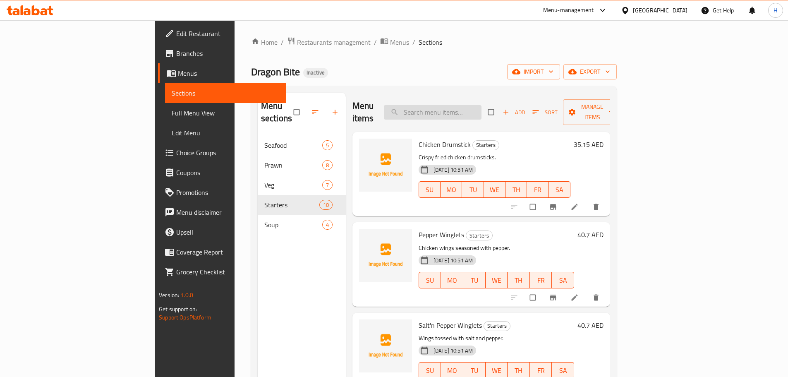
click at [481, 105] on input "search" at bounding box center [433, 112] width 98 height 14
paste input "Hot 'n Sour Soup"
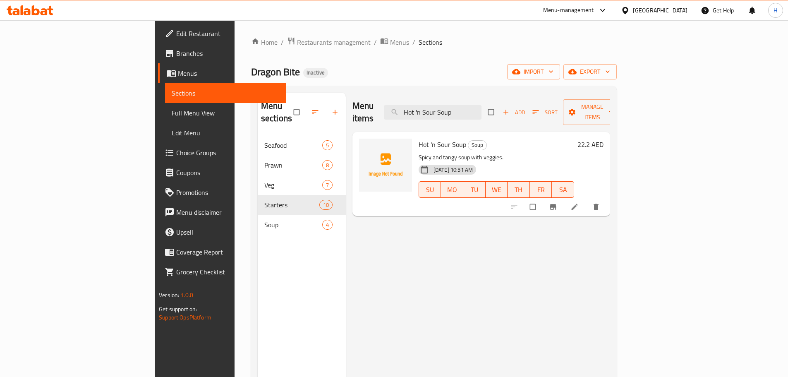
type input "Hot 'n Sour Soup"
click at [587, 200] on li at bounding box center [575, 206] width 23 height 13
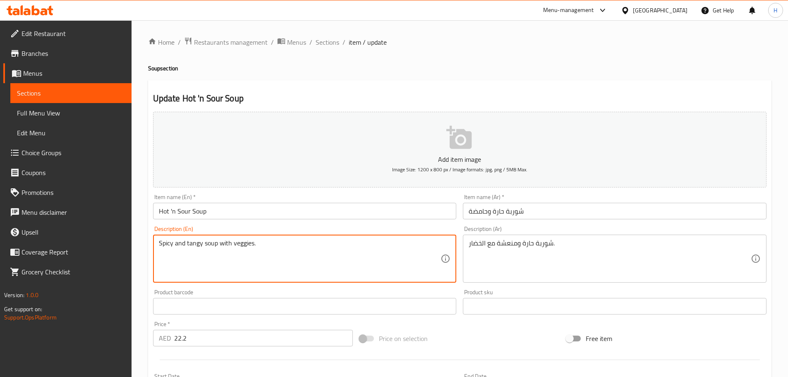
drag, startPoint x: 291, startPoint y: 242, endPoint x: 291, endPoint y: 221, distance: 20.3
click at [291, 221] on div "Item name (En)   * Hot 'n Sour Soup Item name (En) *" at bounding box center [305, 207] width 310 height 32
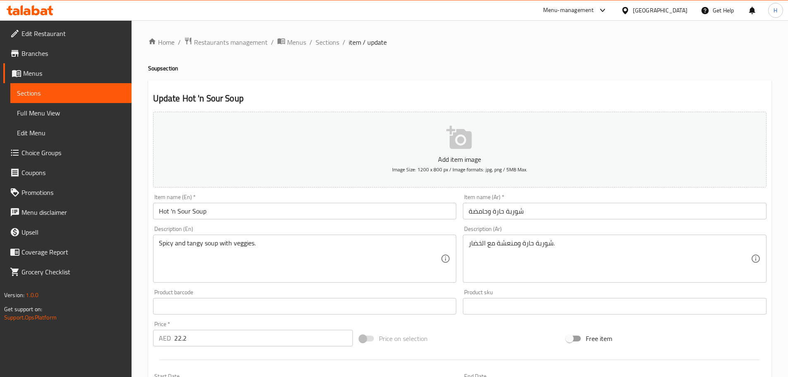
click at [271, 215] on input "Hot 'n Sour Soup" at bounding box center [305, 211] width 304 height 17
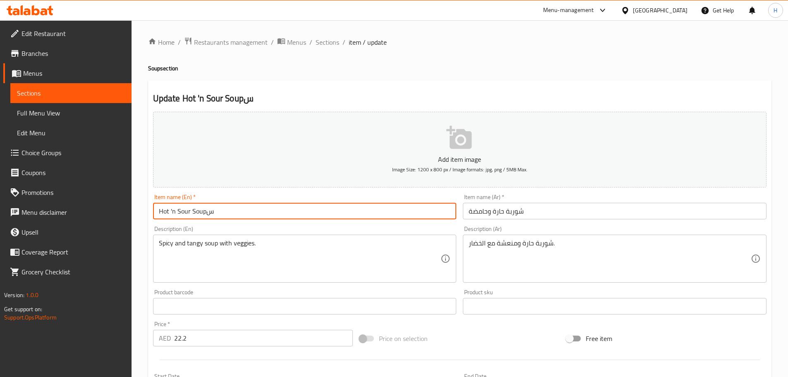
click at [274, 223] on div "Add item image Image Size: 1200 x 800 px / Image formats: jpg, png / 5MB Max. I…" at bounding box center [460, 286] width 620 height 357
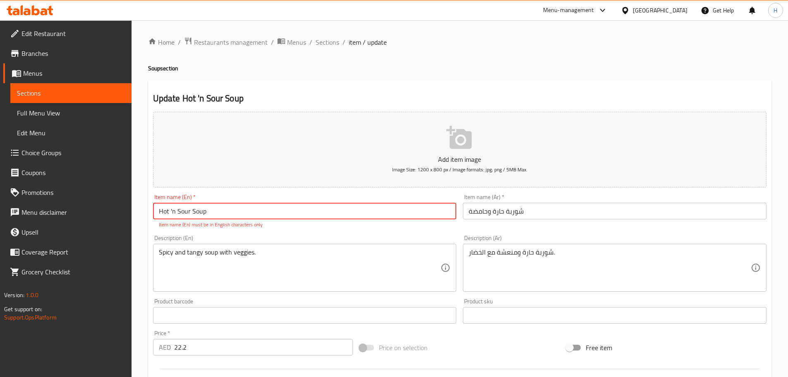
type input "Hot 'n Sour Soup"
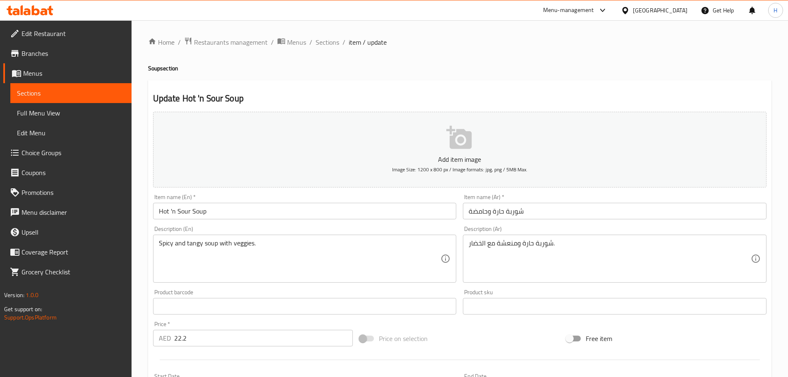
click at [173, 211] on input "Hot 'n Sour Soup" at bounding box center [305, 211] width 304 height 17
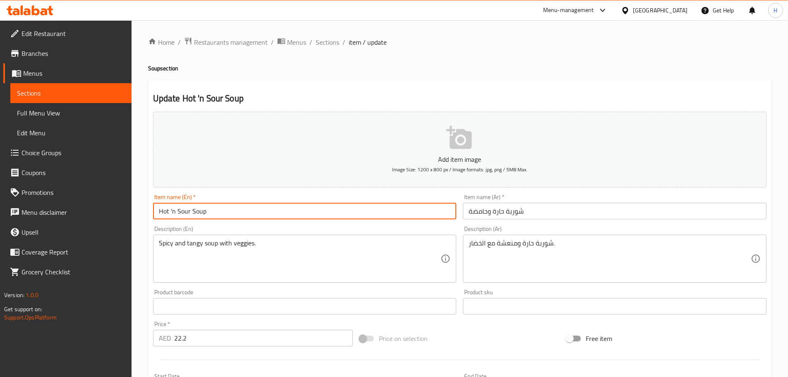
click at [173, 211] on input "Hot 'n Sour Soup" at bounding box center [305, 211] width 304 height 17
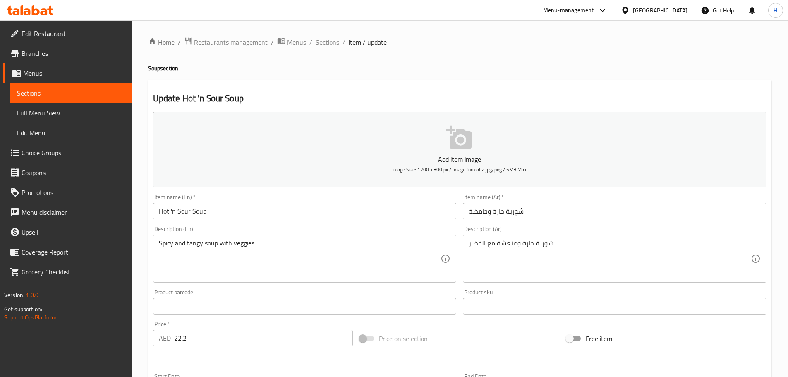
click at [464, 221] on div "Item name (Ar)   * شوربة حارة وحامضة Item name (Ar) *" at bounding box center [615, 207] width 310 height 32
click at [393, 218] on input "Hot 'n Sour Soup" at bounding box center [305, 211] width 304 height 17
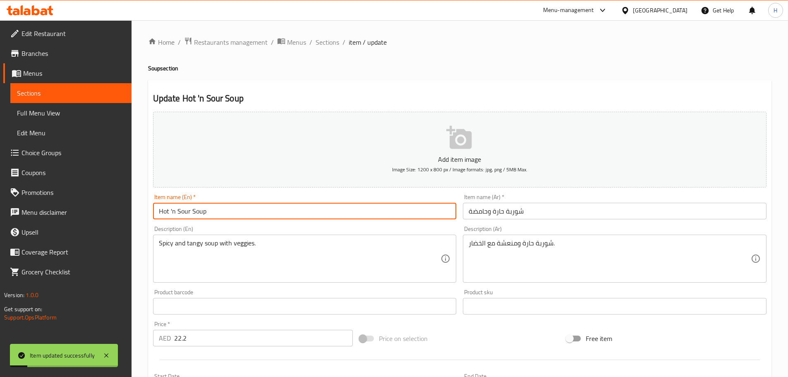
drag, startPoint x: 319, startPoint y: 39, endPoint x: 364, endPoint y: 62, distance: 49.8
click at [319, 39] on span "Sections" at bounding box center [328, 42] width 24 height 10
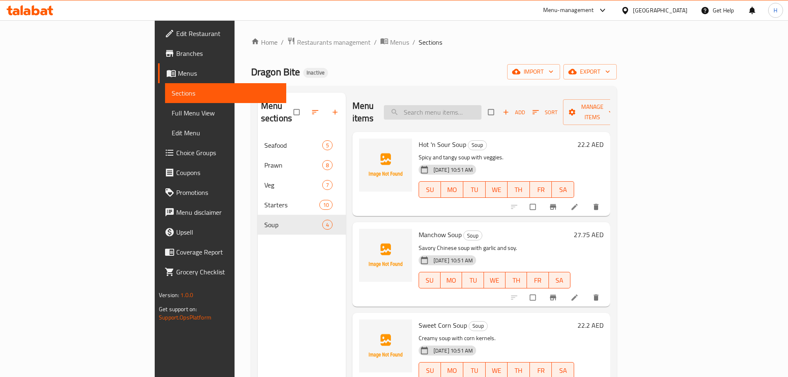
click at [479, 107] on input "search" at bounding box center [433, 112] width 98 height 14
paste input "Manchow Soup"
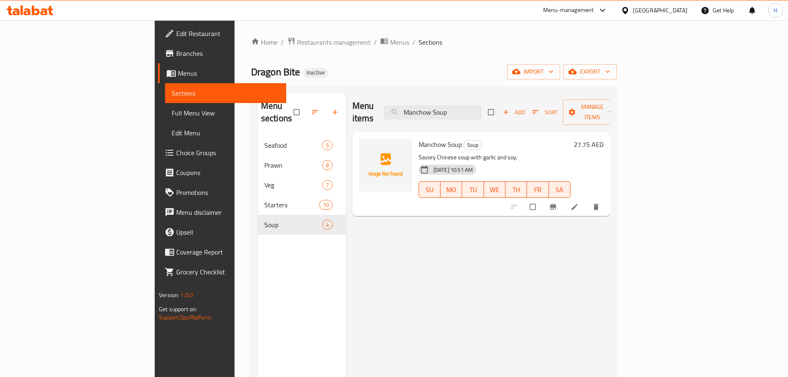
type input "Manchow Soup"
click at [579, 203] on icon at bounding box center [574, 207] width 8 height 8
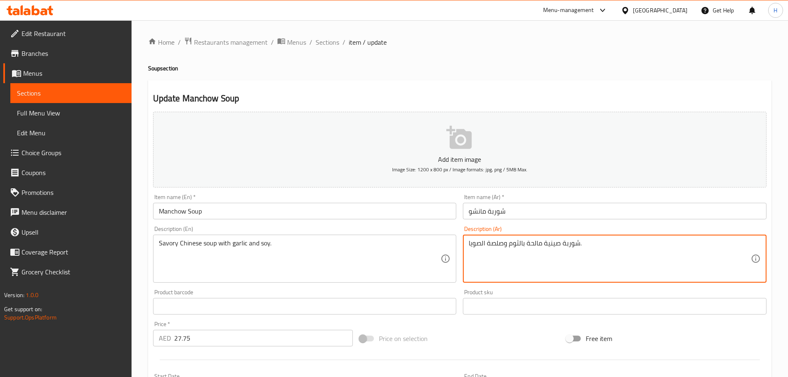
drag, startPoint x: 488, startPoint y: 243, endPoint x: 505, endPoint y: 245, distance: 17.1
type textarea "شوربة صينية مالحة بالثوم والصويا."
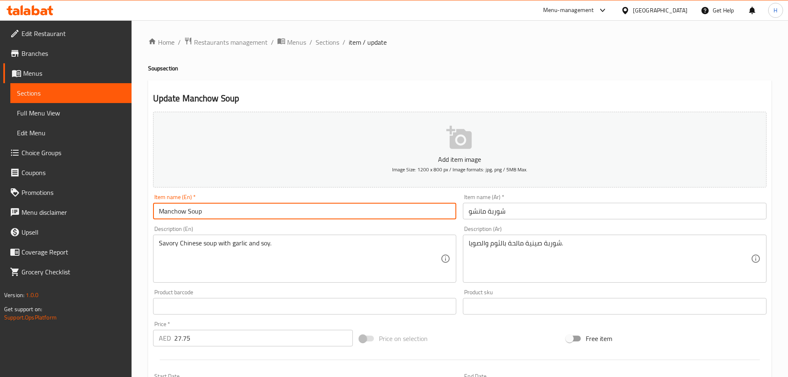
click at [327, 208] on input "Manchow Soup" at bounding box center [305, 211] width 304 height 17
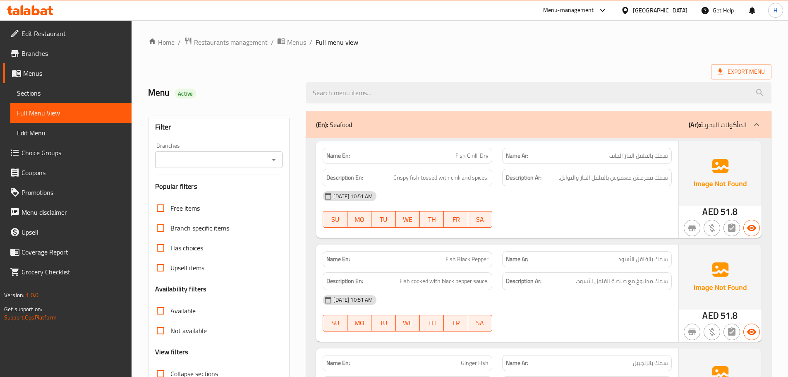
click at [472, 158] on span "Fish Chilli Dry" at bounding box center [471, 155] width 33 height 9
copy span "Chilli"
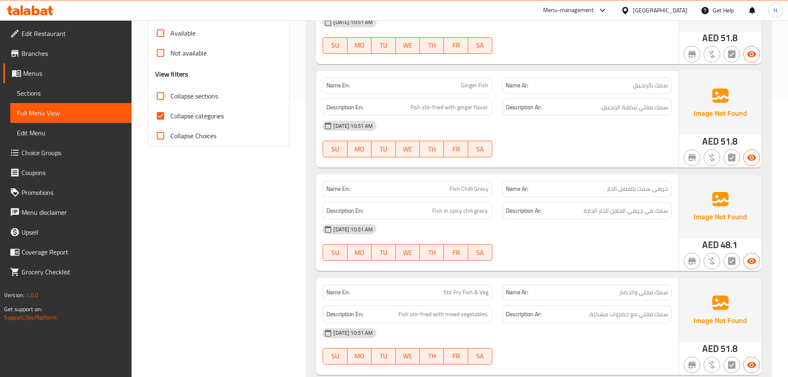
click at [493, 173] on div "Name En: Fish Chilli Dry Name Ar: سمك بالفلفل الحار الجاف Description En: Crisp…" at bounding box center [538, 125] width 465 height 531
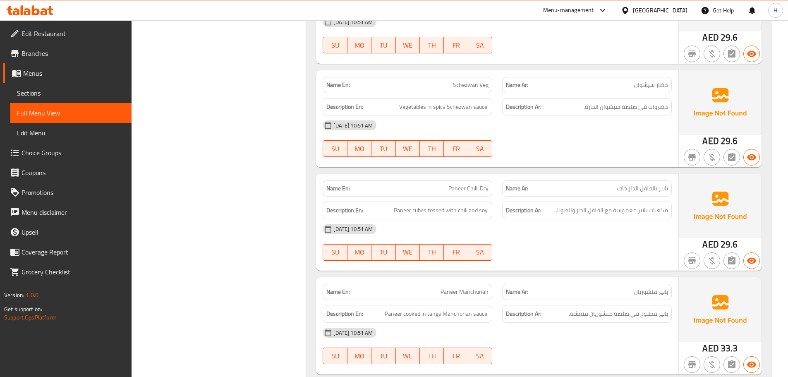
scroll to position [1049, 0]
drag, startPoint x: 589, startPoint y: 187, endPoint x: 601, endPoint y: 189, distance: 11.7
click at [601, 189] on p "Name Ar: روبيان بالفلفل الأخضر الحار والصويا" at bounding box center [587, 188] width 162 height 9
copy span "صويا"
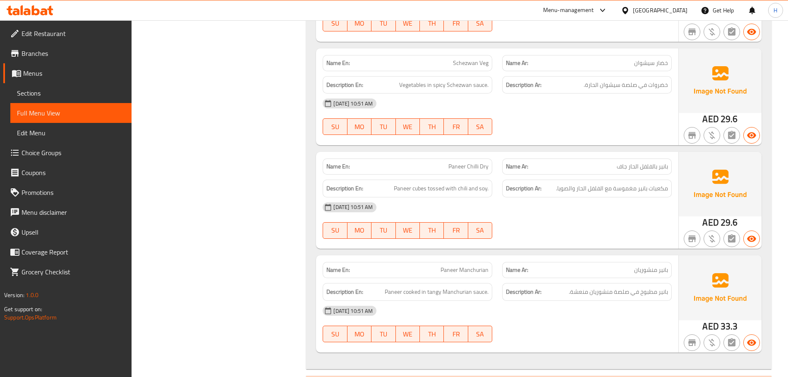
scroll to position [3381, 0]
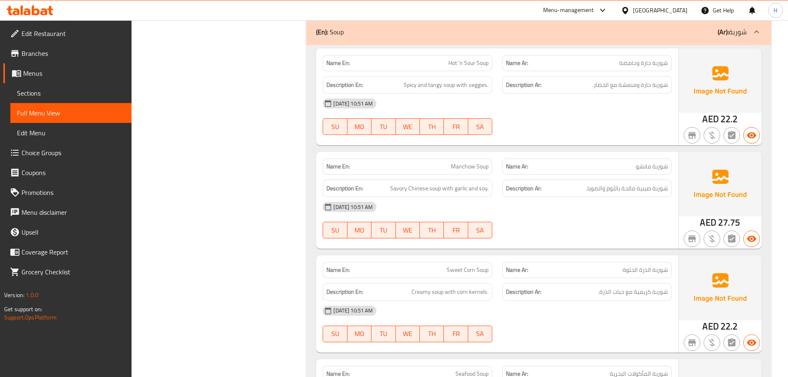
click at [545, 124] on div "[DATE] 10:51 AM SU MO TU WE TH FR SA" at bounding box center [497, 116] width 359 height 46
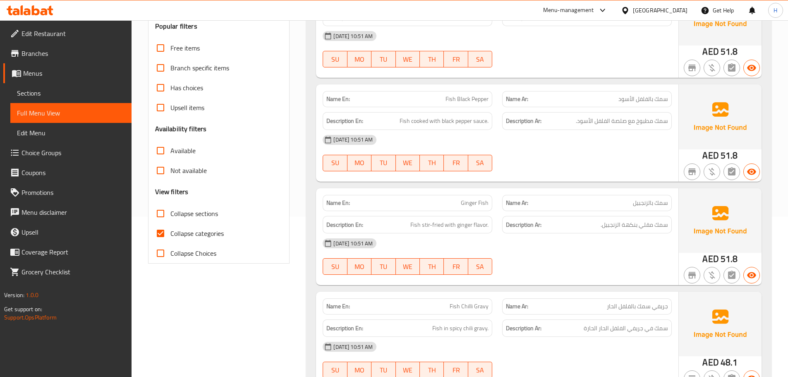
scroll to position [270, 0]
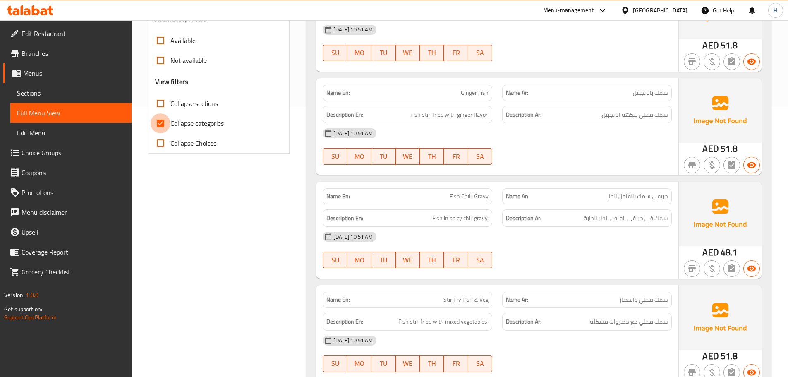
click at [159, 123] on input "Collapse categories" at bounding box center [161, 123] width 20 height 20
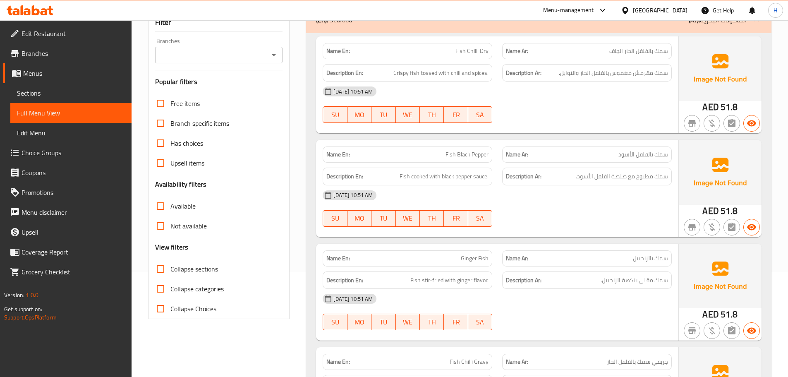
scroll to position [187, 0]
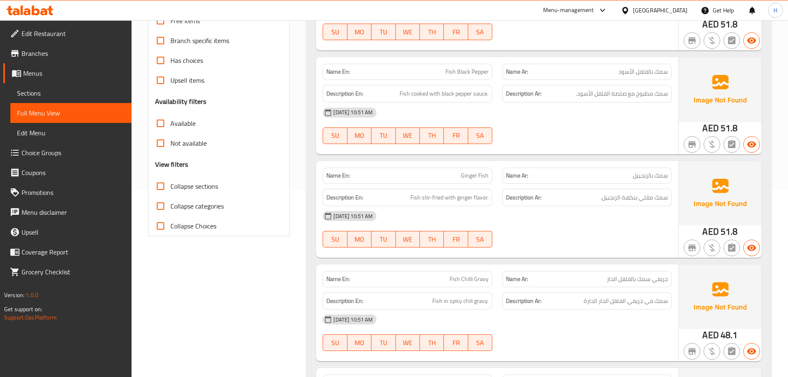
drag, startPoint x: 173, startPoint y: 209, endPoint x: 312, endPoint y: 214, distance: 139.5
click at [174, 207] on span "Collapse categories" at bounding box center [196, 206] width 53 height 10
click at [170, 207] on input "Collapse categories" at bounding box center [161, 206] width 20 height 20
checkbox input "true"
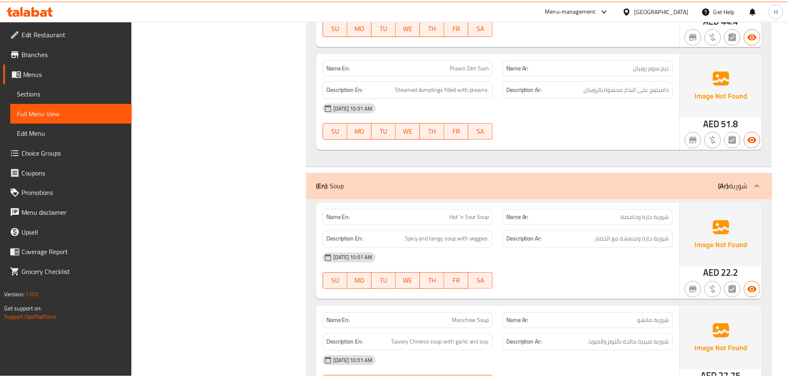
scroll to position [3497, 0]
